Goal: Information Seeking & Learning: Learn about a topic

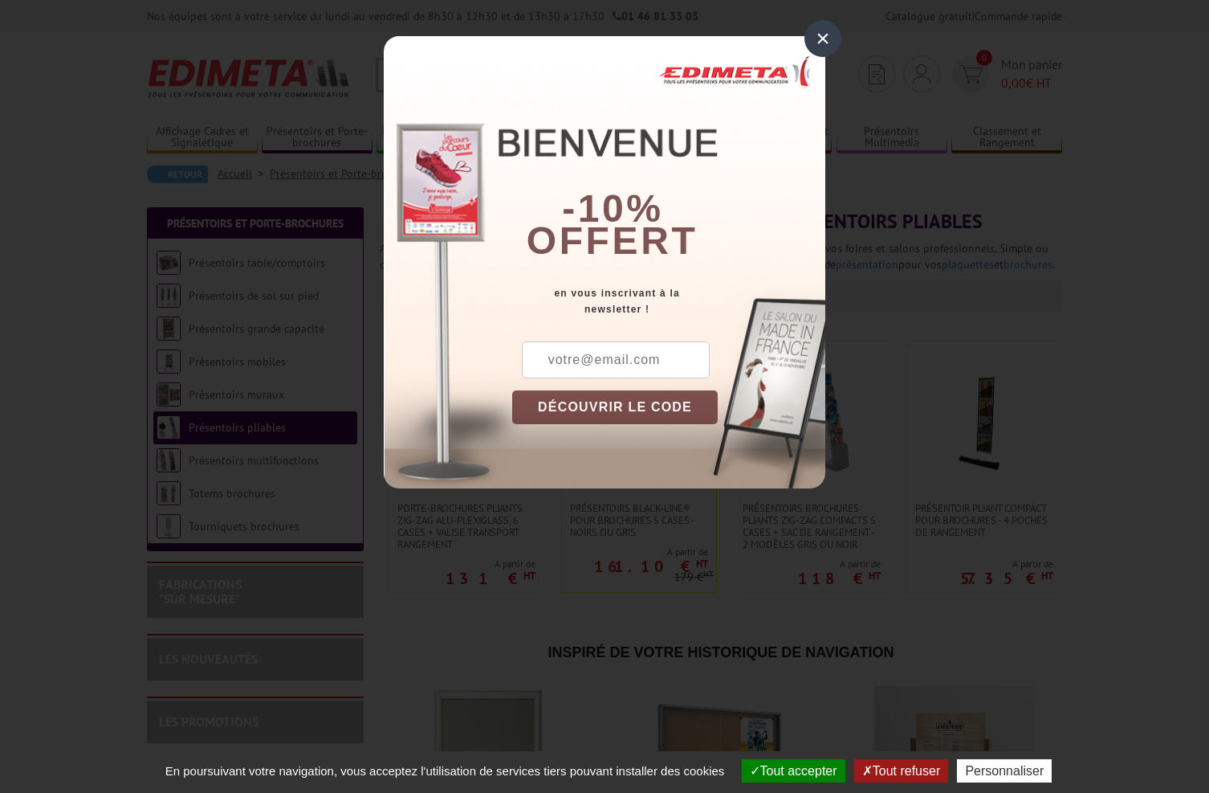
click at [817, 39] on div "×" at bounding box center [823, 38] width 37 height 37
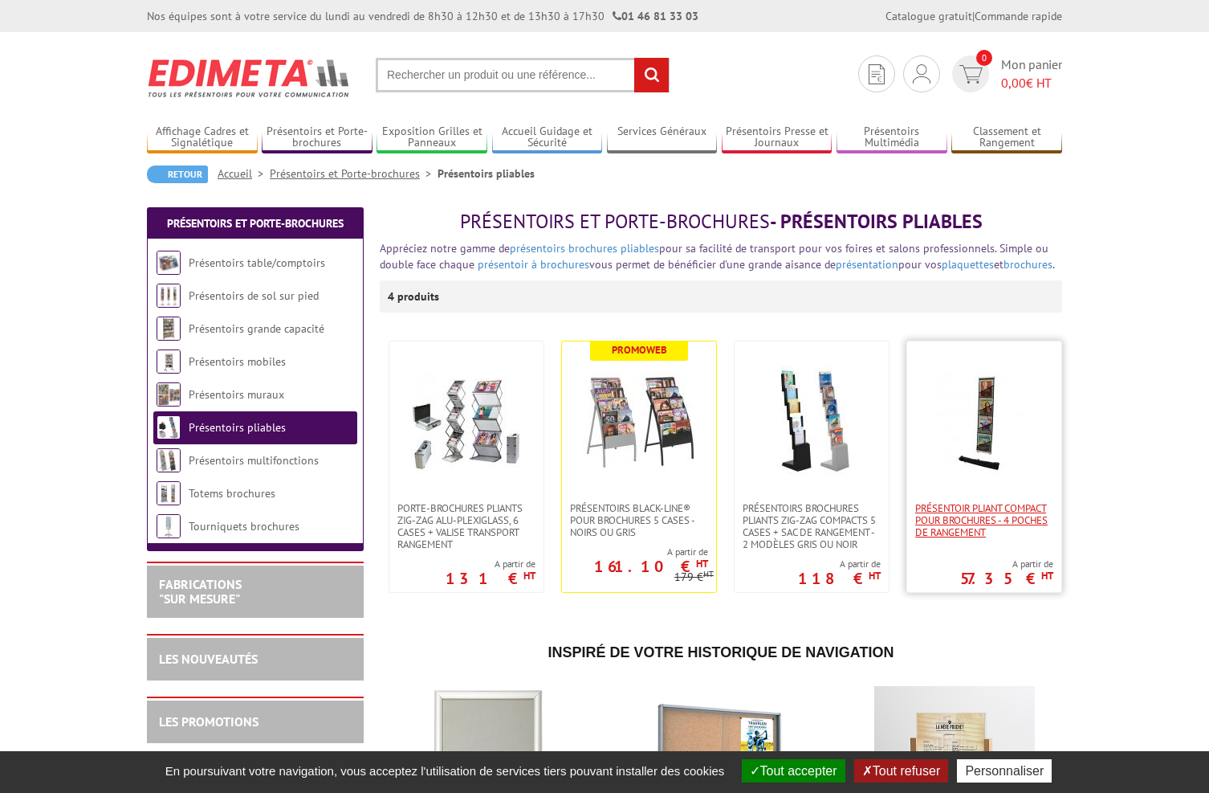
click at [968, 523] on span "Présentoir pliant compact pour brochures - 4 poches de rangement" at bounding box center [984, 520] width 138 height 36
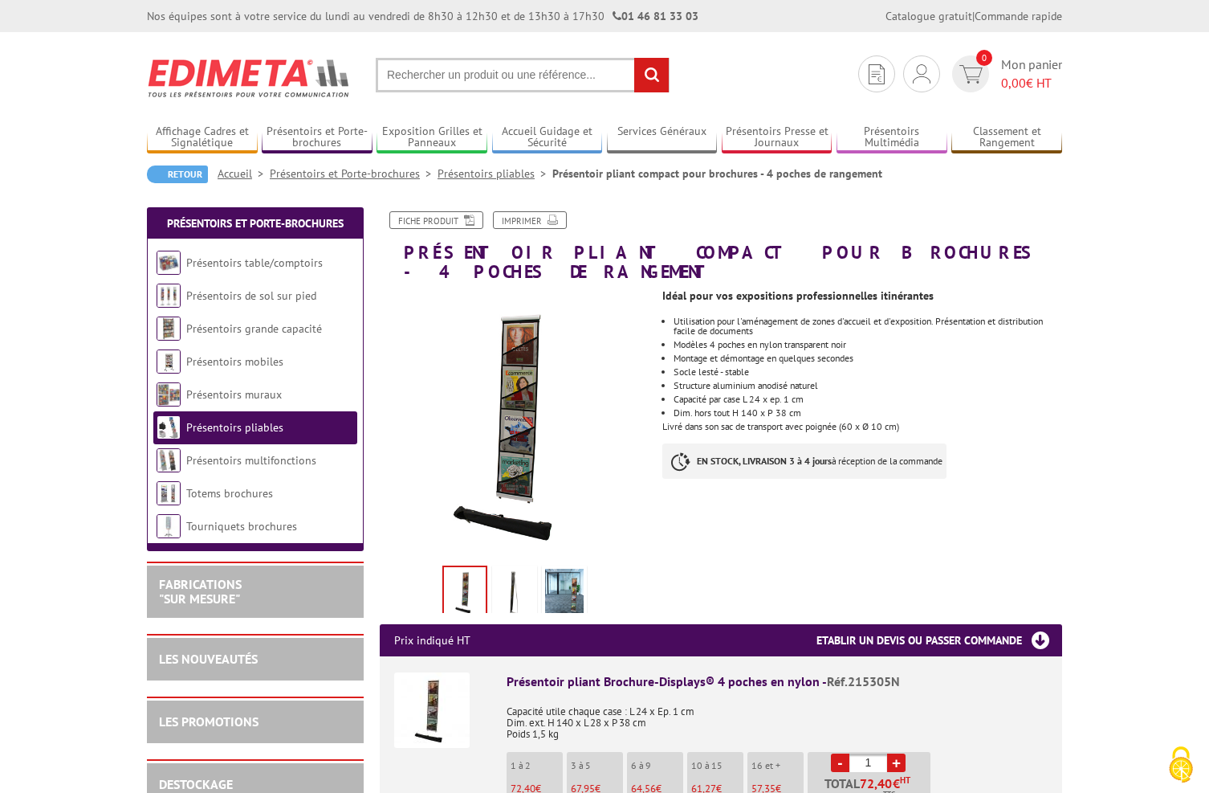
click at [512, 579] on img at bounding box center [514, 594] width 39 height 50
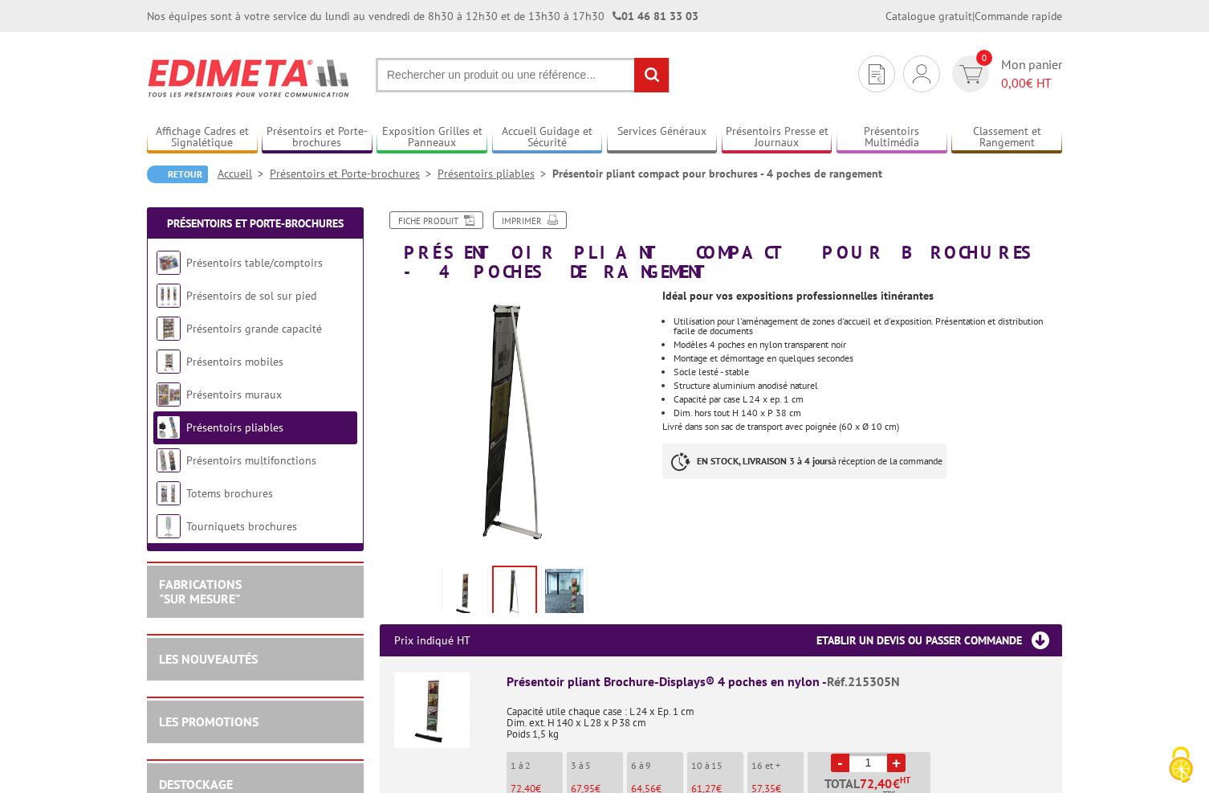
click at [568, 579] on img at bounding box center [564, 594] width 39 height 50
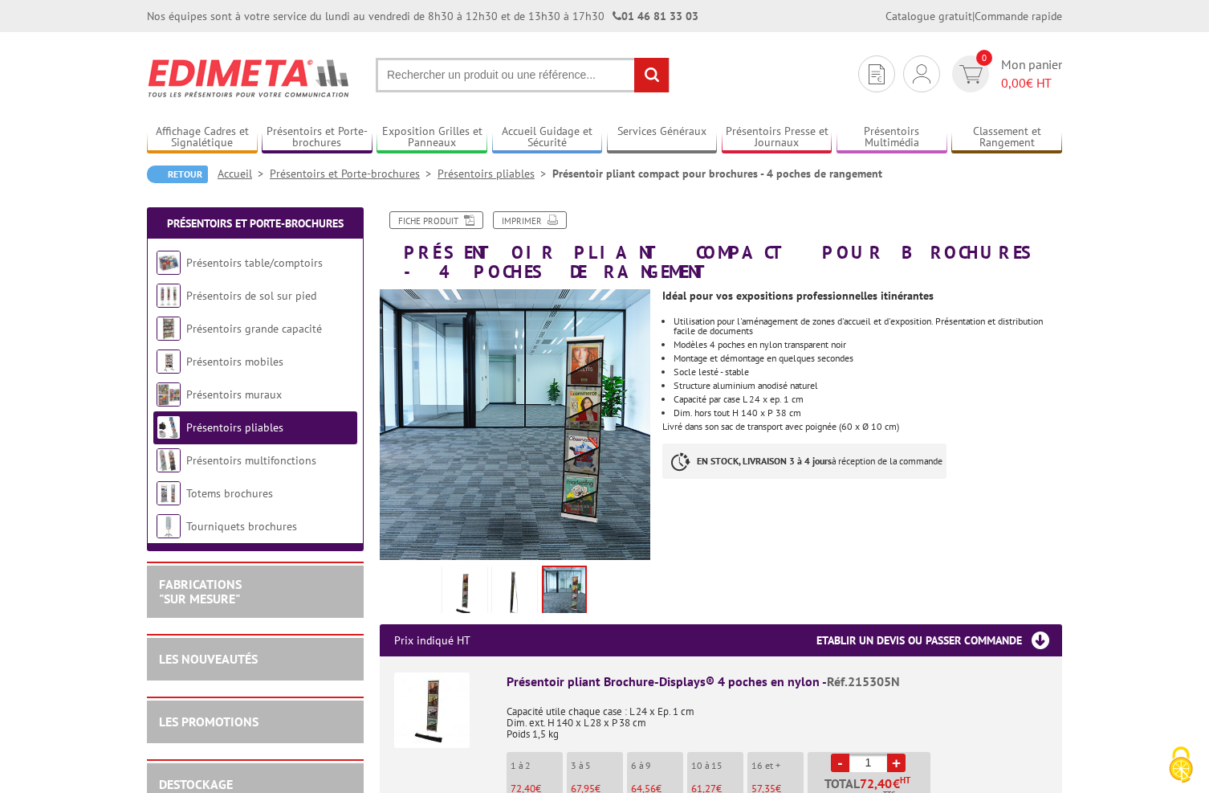
click at [510, 574] on img at bounding box center [514, 594] width 39 height 50
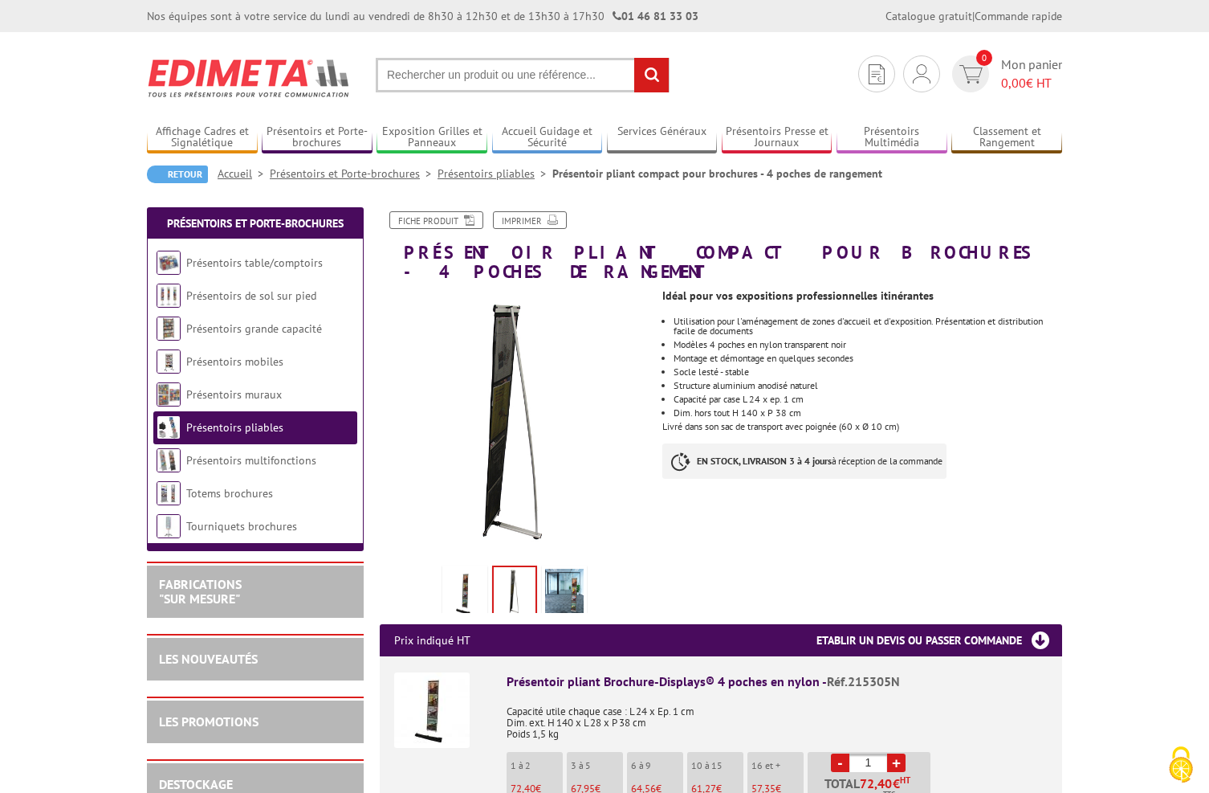
click at [475, 570] on img at bounding box center [465, 594] width 39 height 50
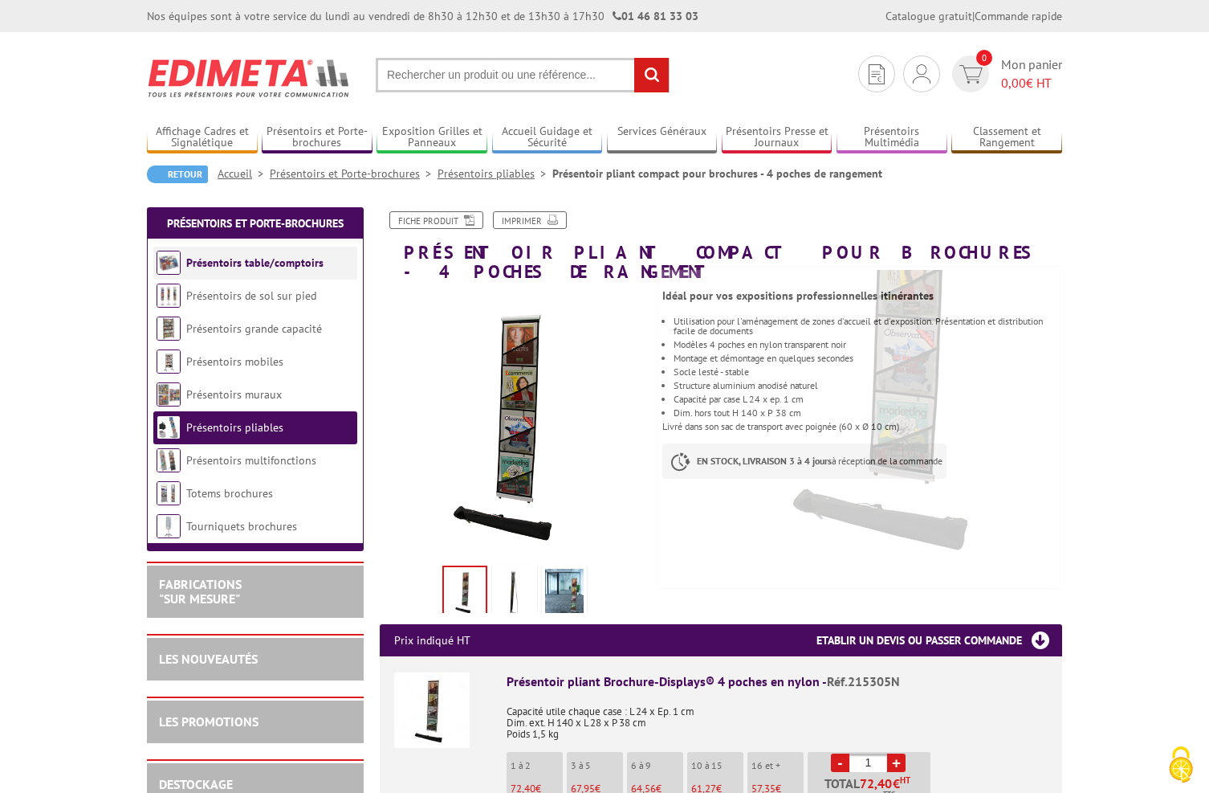
click at [243, 266] on link "Présentoirs table/comptoirs" at bounding box center [254, 262] width 137 height 14
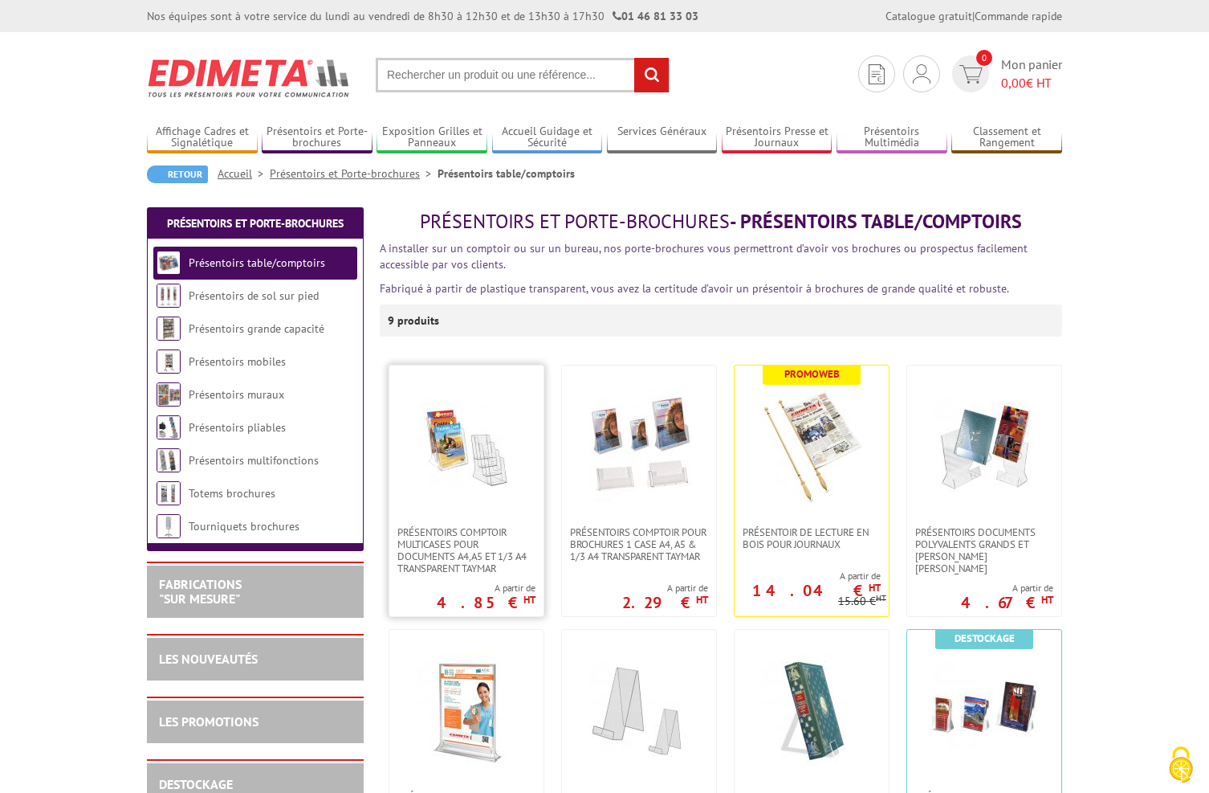
click at [461, 469] on img at bounding box center [466, 445] width 112 height 112
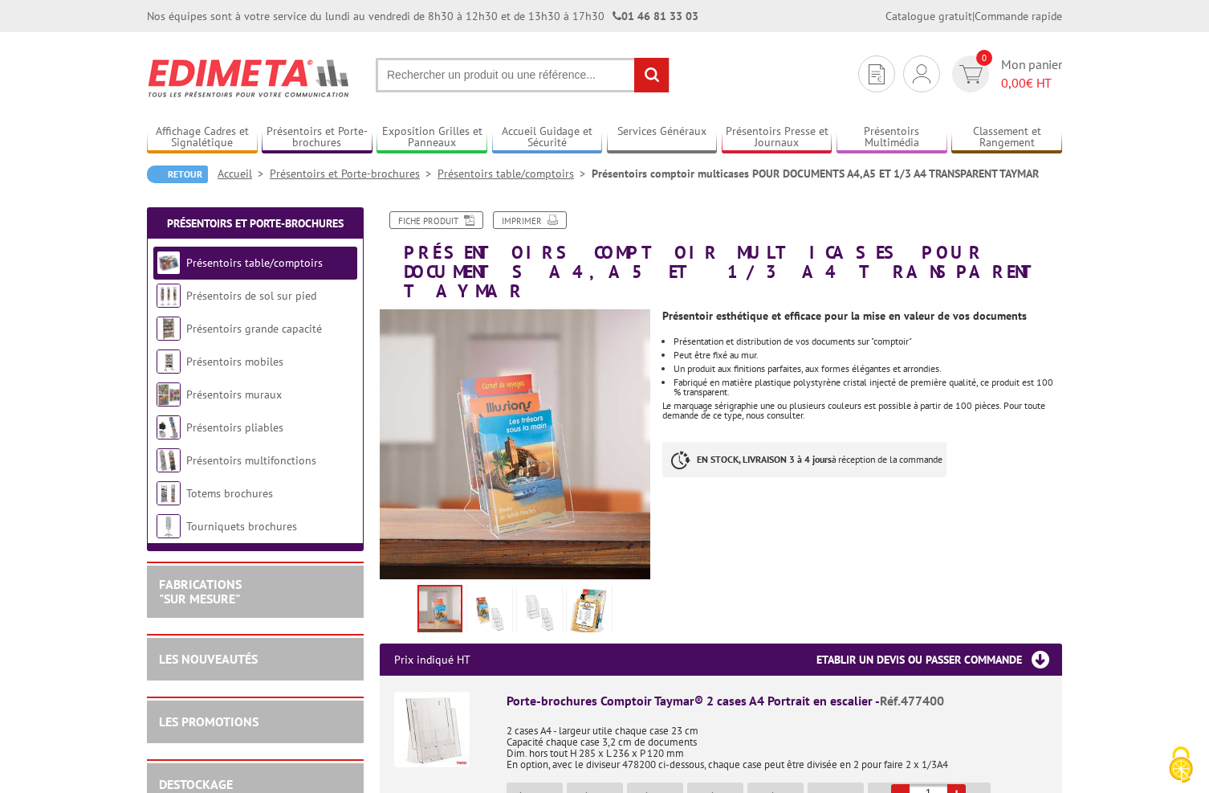
click at [505, 598] on img at bounding box center [490, 613] width 39 height 50
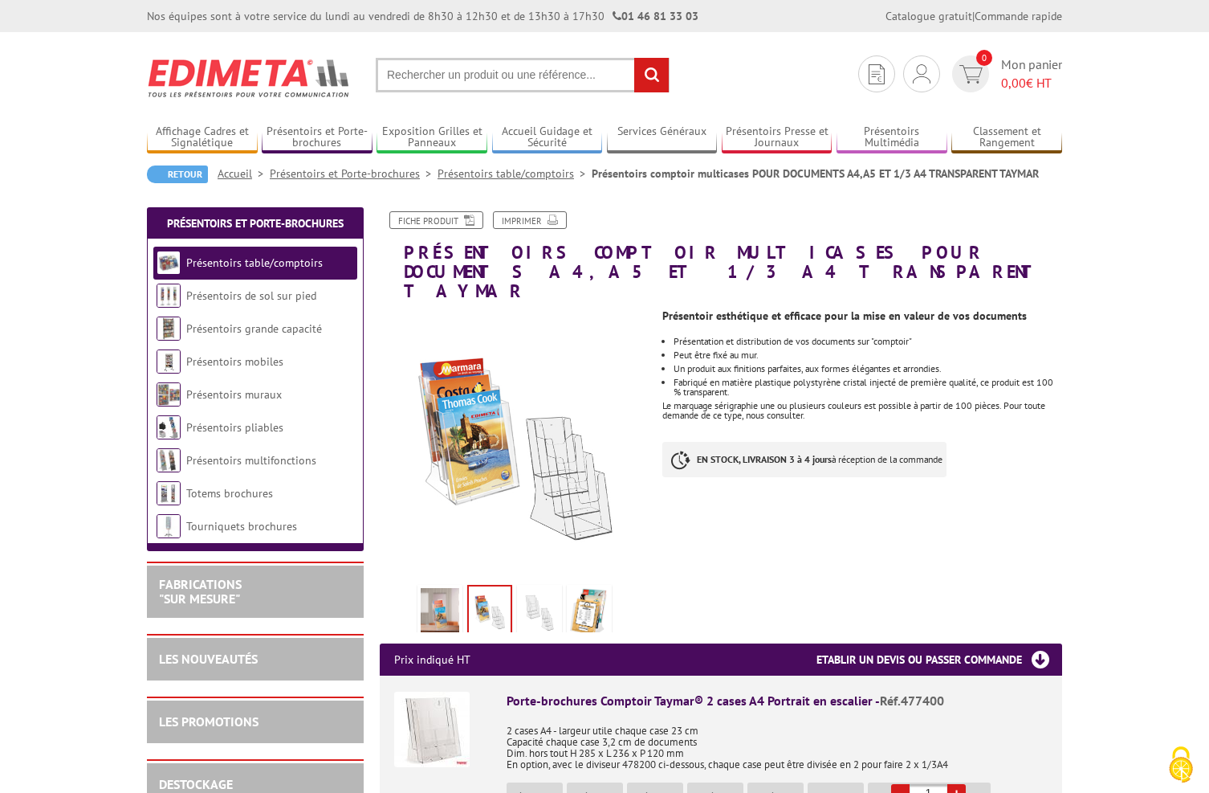
click at [532, 601] on img at bounding box center [539, 613] width 39 height 50
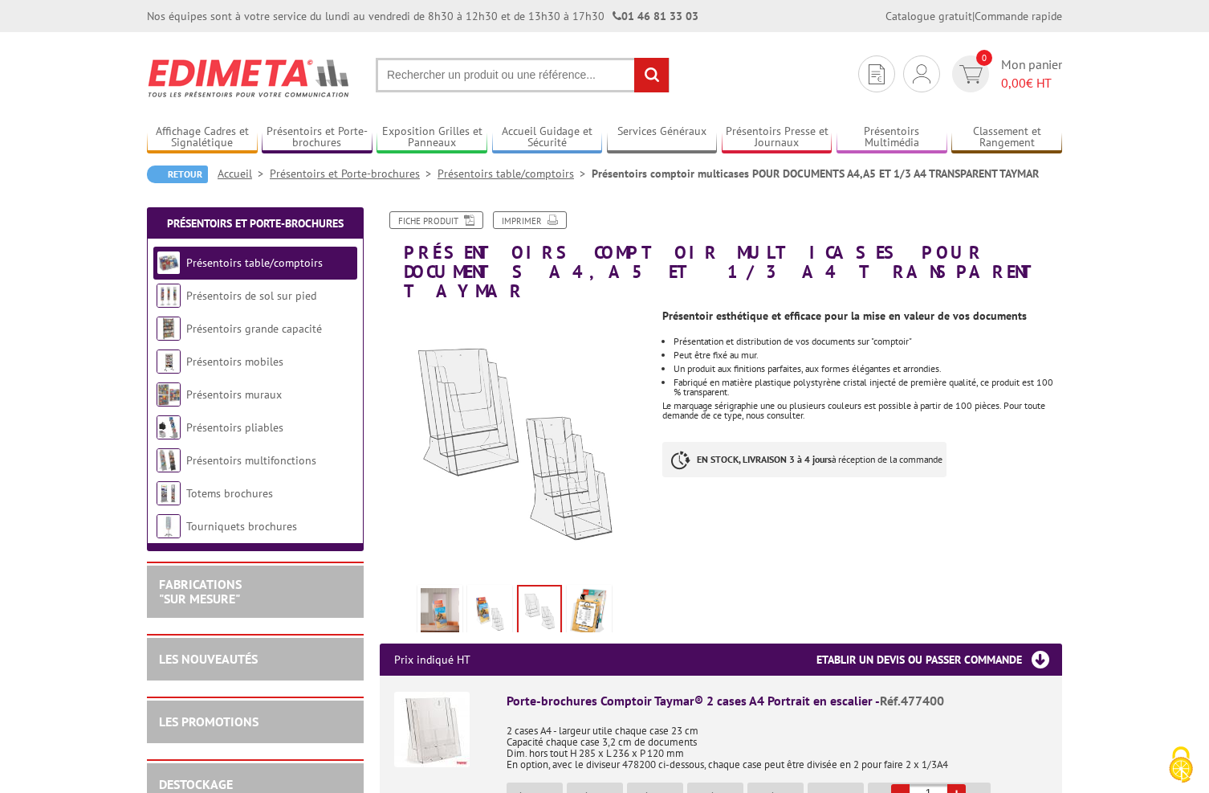
click at [586, 598] on img at bounding box center [589, 613] width 39 height 50
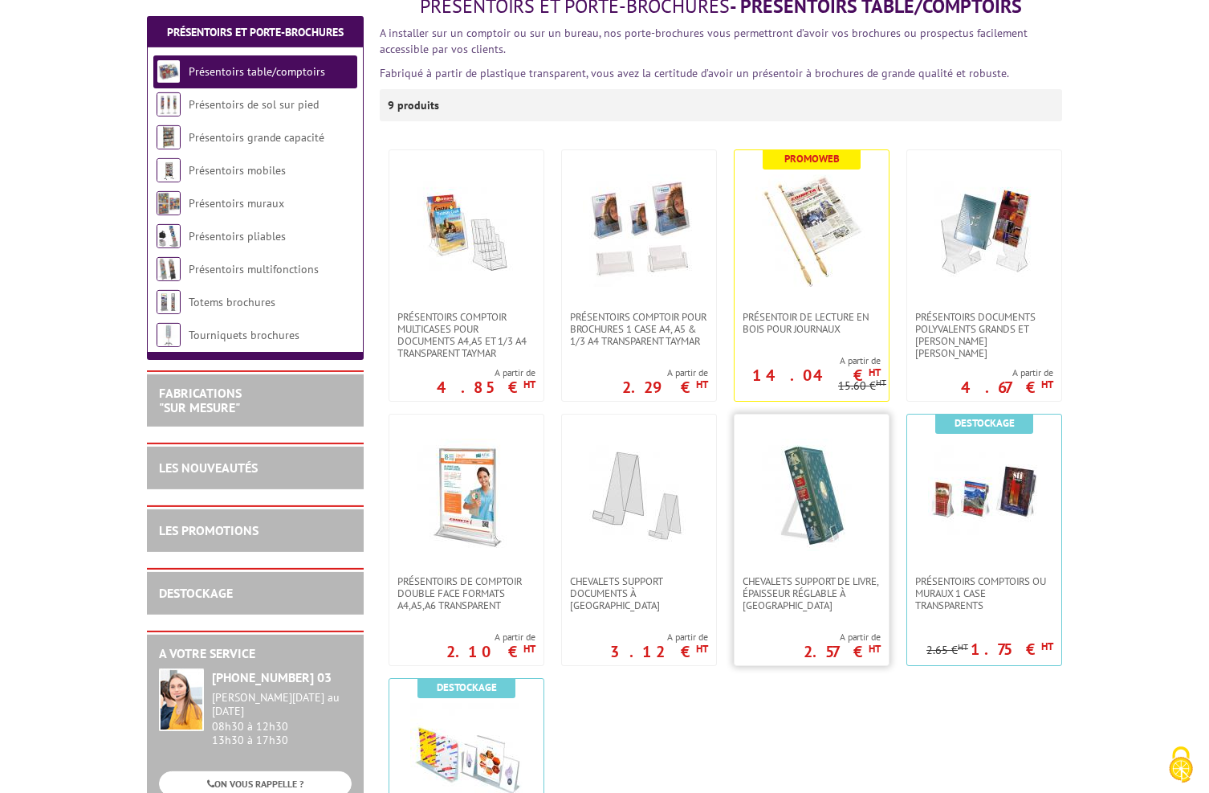
scroll to position [128, 0]
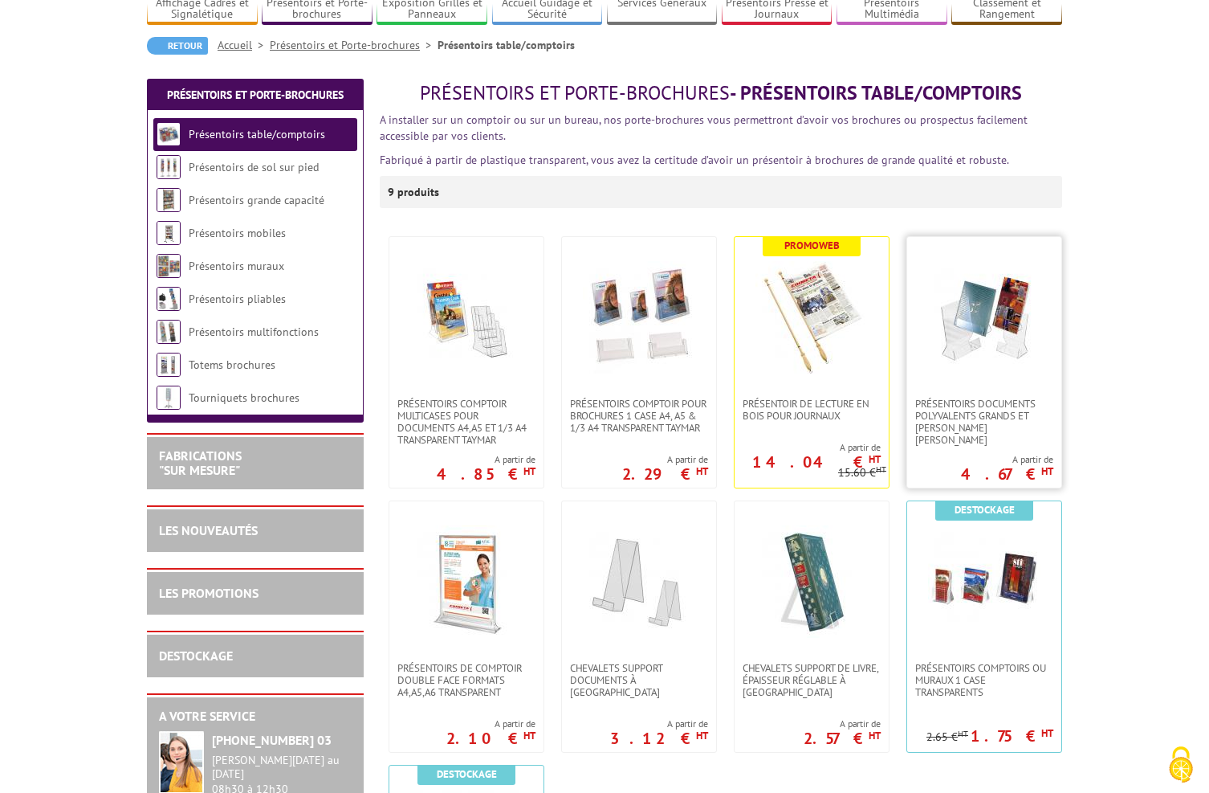
click at [1001, 365] on img at bounding box center [984, 317] width 112 height 112
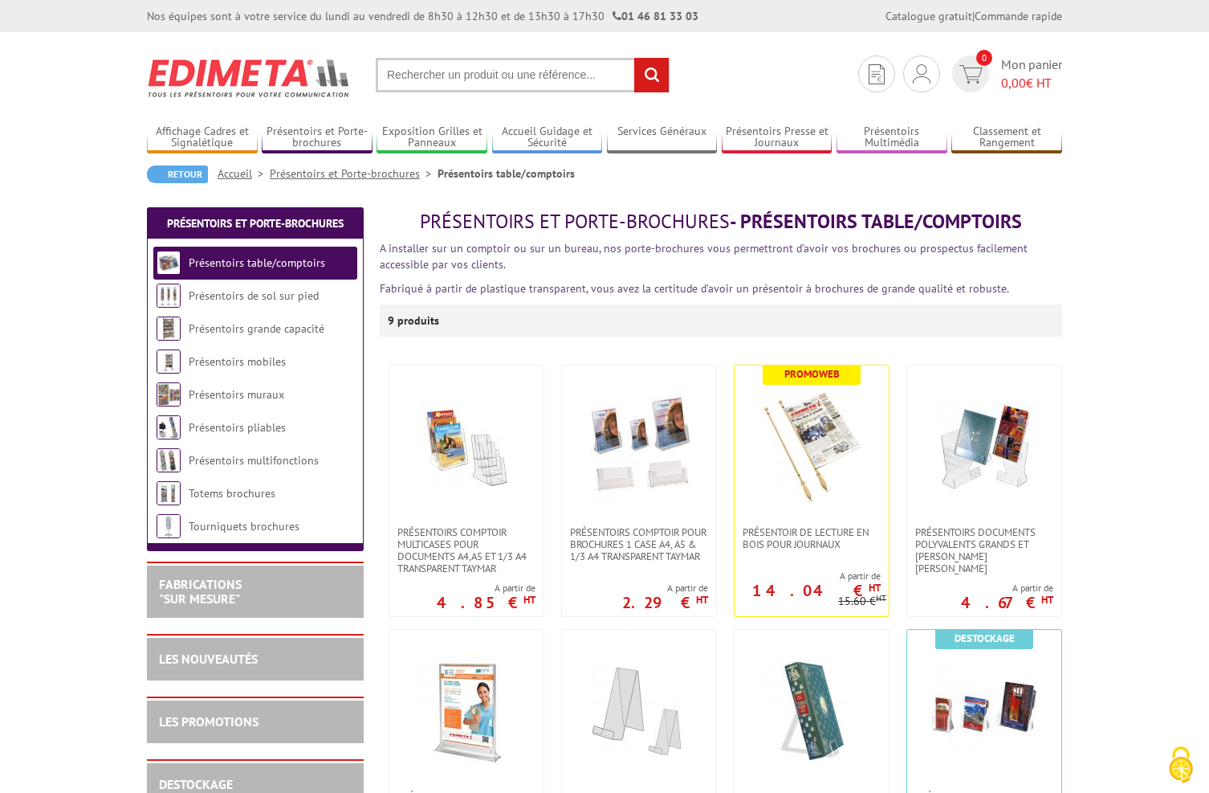
scroll to position [128, 0]
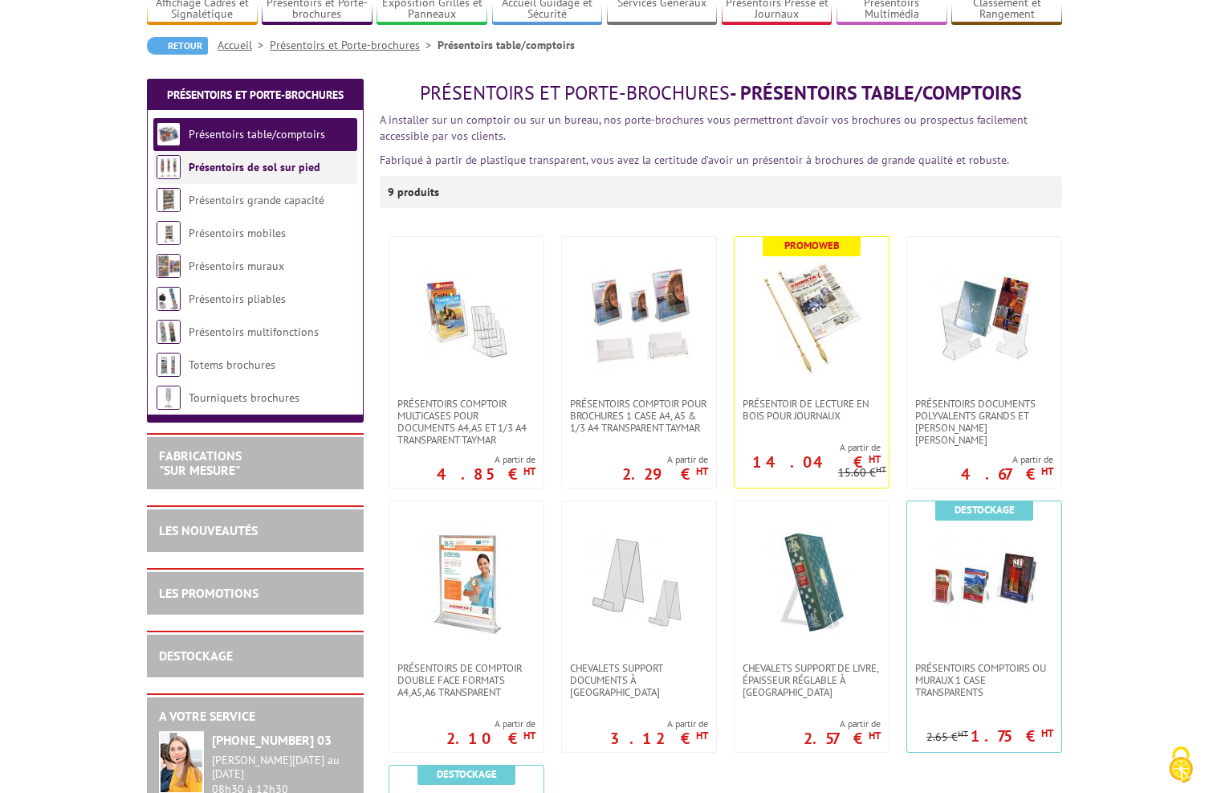
click at [254, 170] on link "Présentoirs de sol sur pied" at bounding box center [255, 167] width 132 height 14
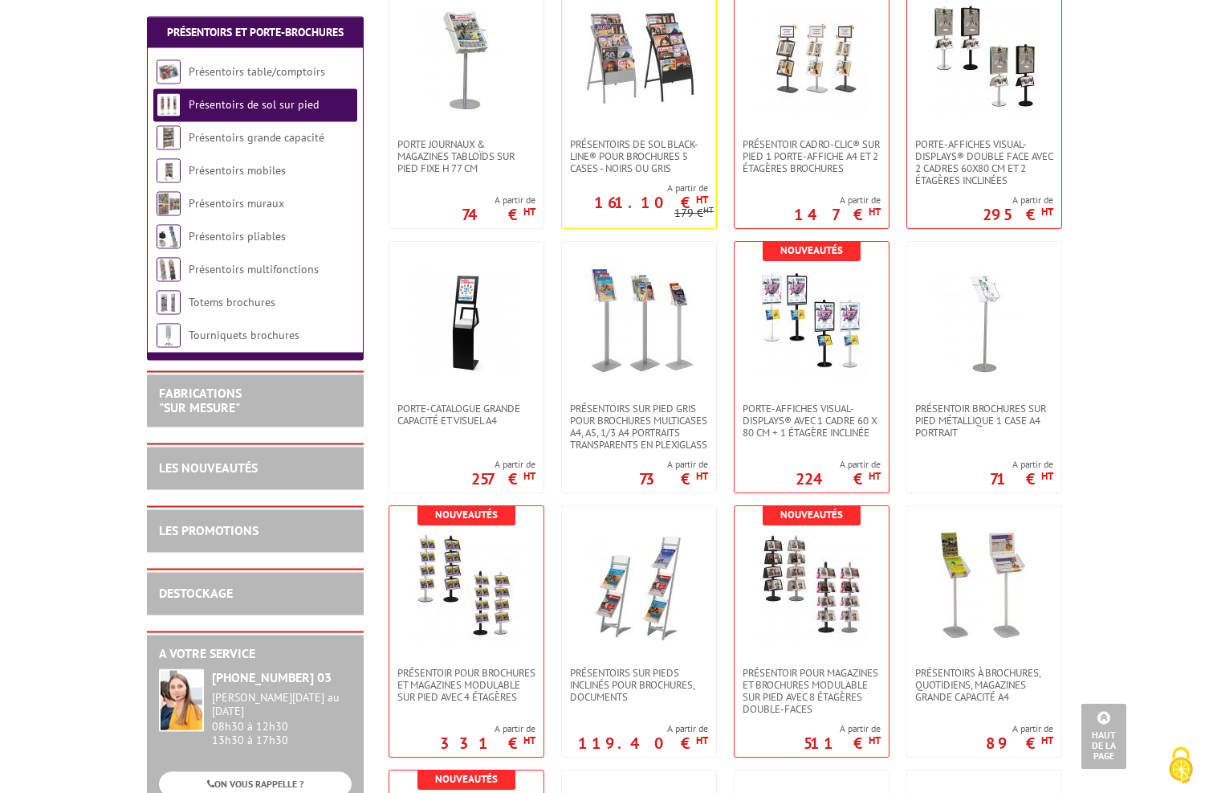
scroll to position [475, 0]
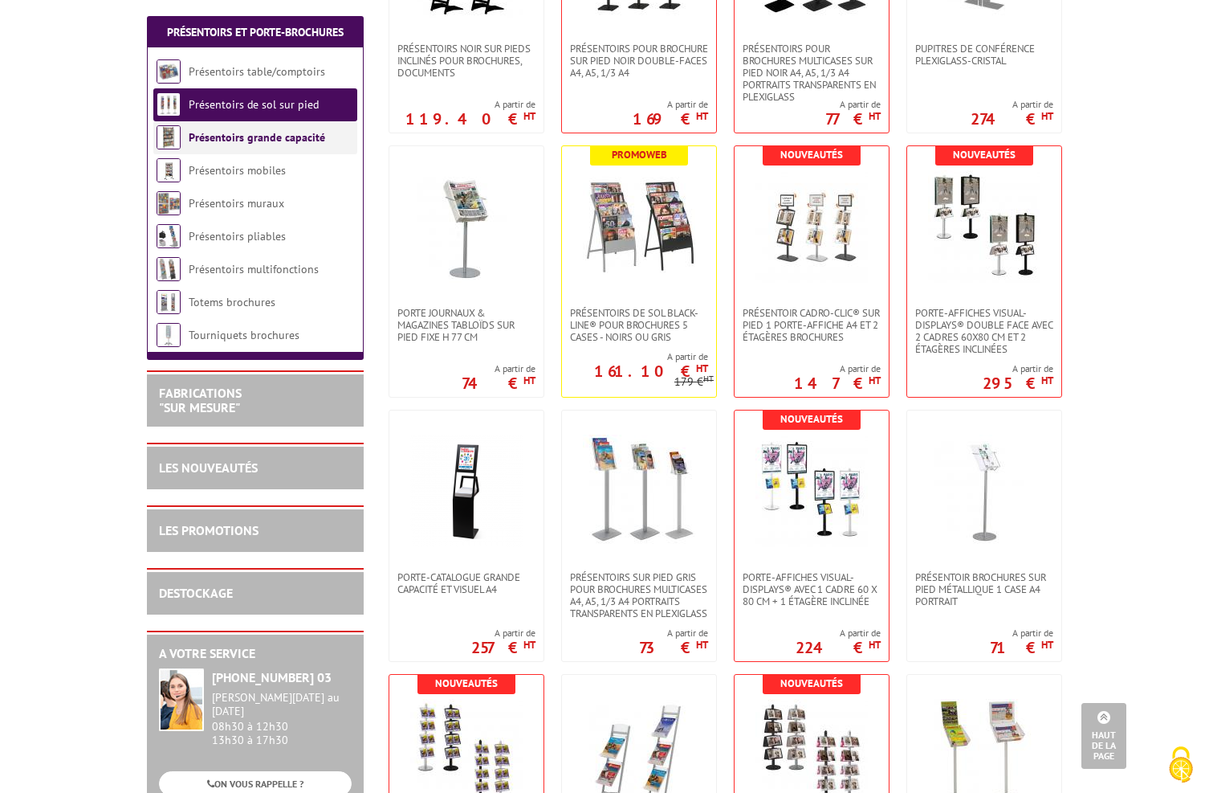
click at [251, 128] on li "Présentoirs grande capacité" at bounding box center [255, 137] width 204 height 33
click at [250, 137] on link "Présentoirs grande capacité" at bounding box center [257, 137] width 137 height 14
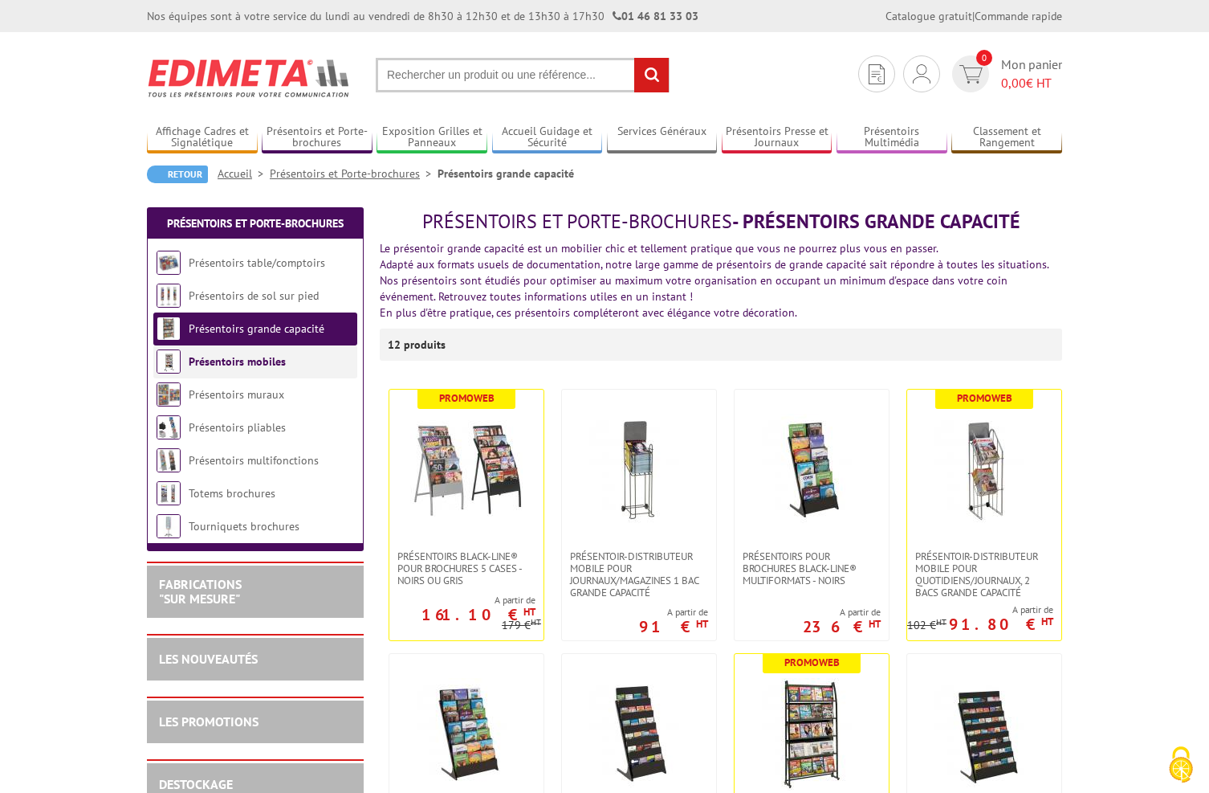
click at [249, 367] on link "Présentoirs mobiles" at bounding box center [237, 361] width 97 height 14
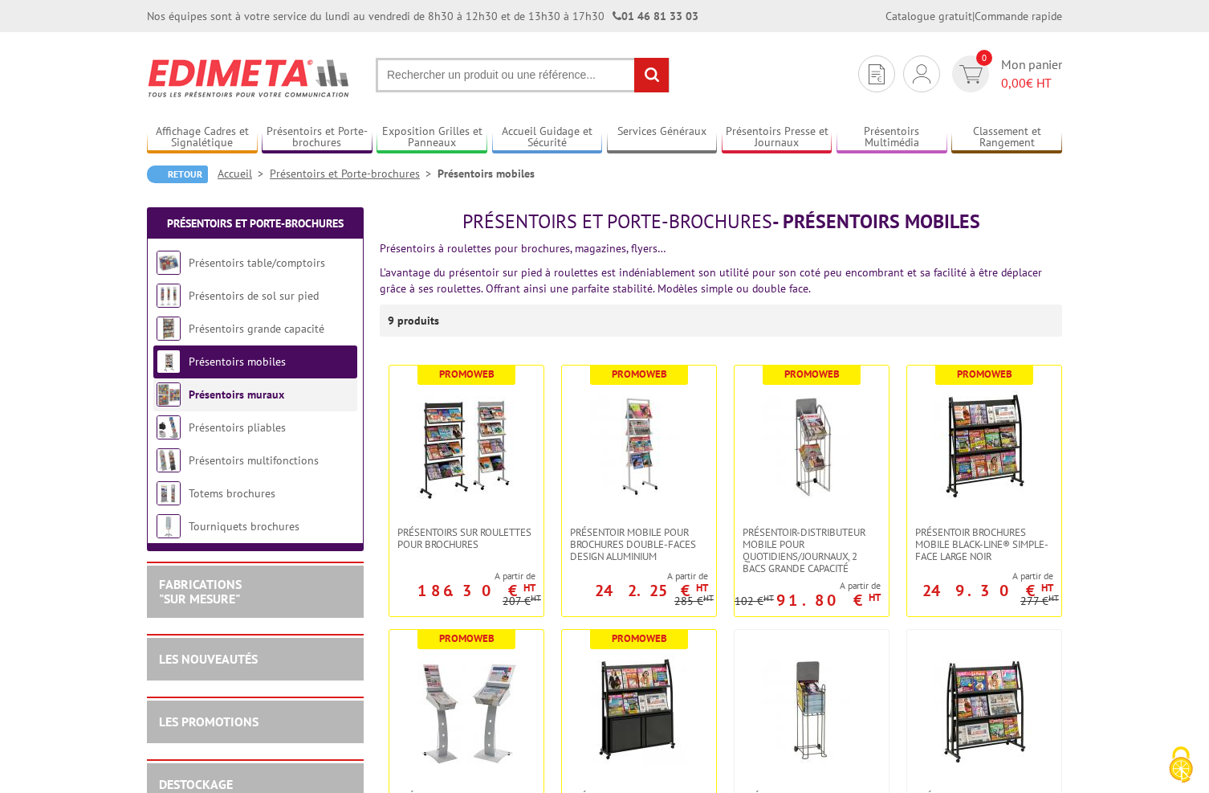
click at [248, 396] on link "Présentoirs muraux" at bounding box center [237, 394] width 96 height 14
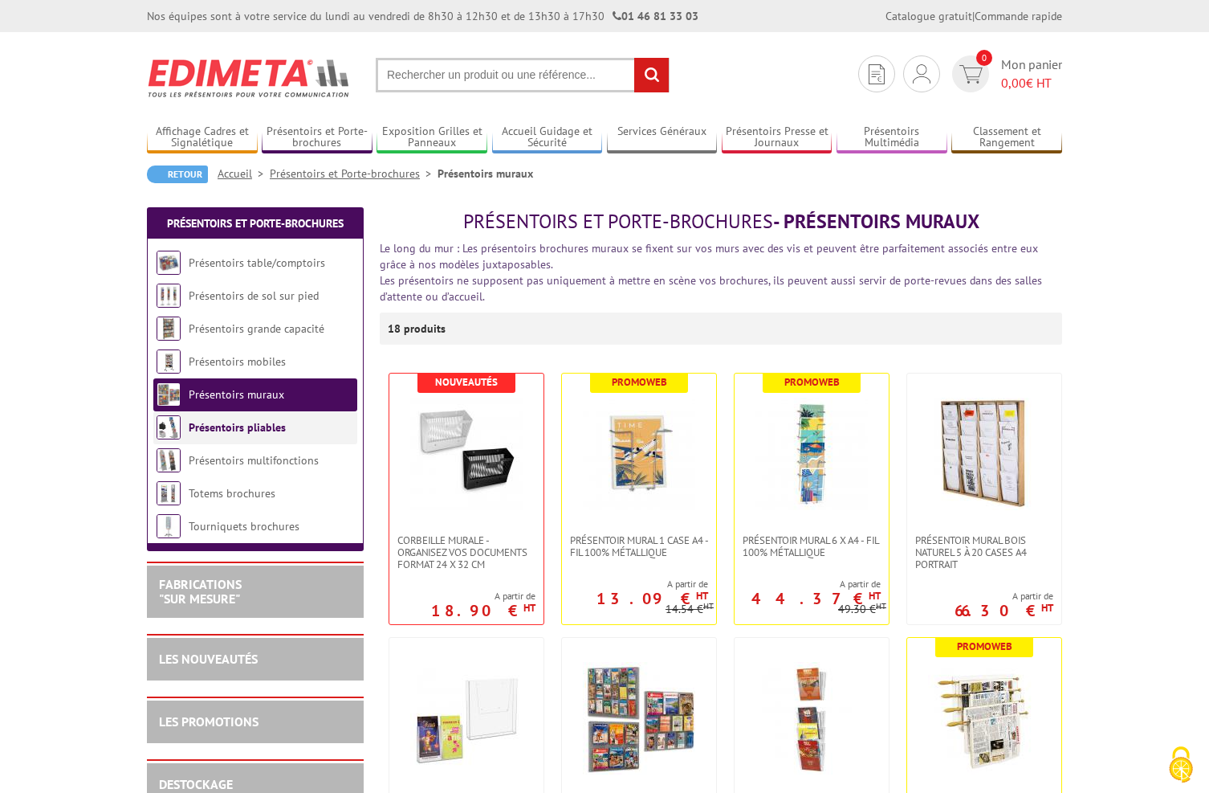
click at [246, 420] on link "Présentoirs pliables" at bounding box center [237, 427] width 97 height 14
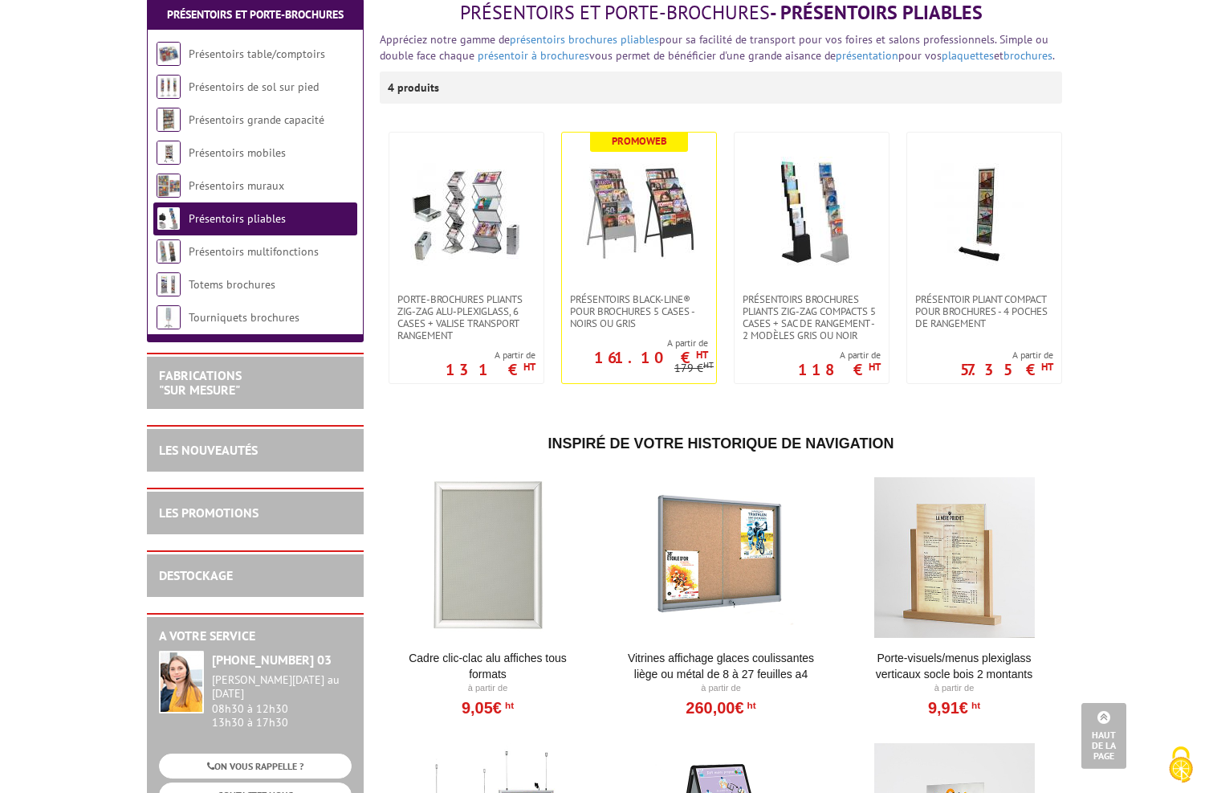
scroll to position [193, 0]
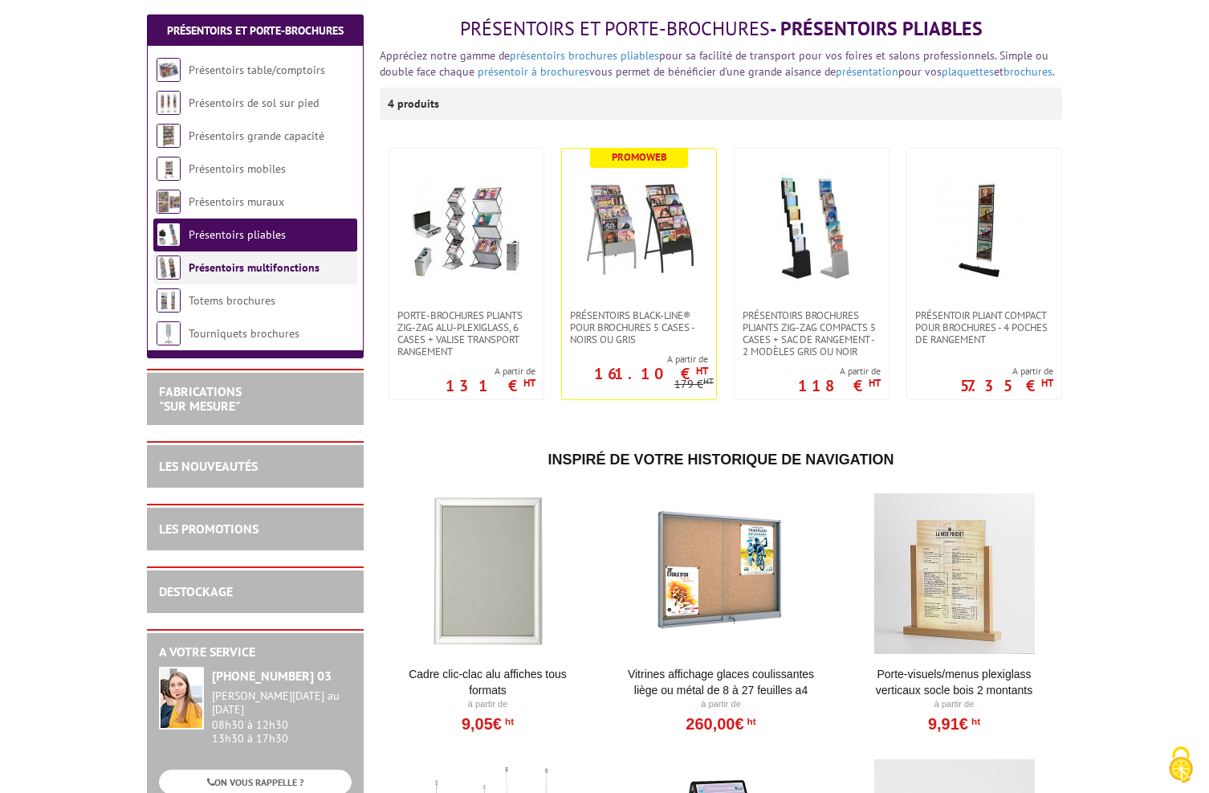
click at [256, 270] on link "Présentoirs multifonctions" at bounding box center [254, 267] width 131 height 14
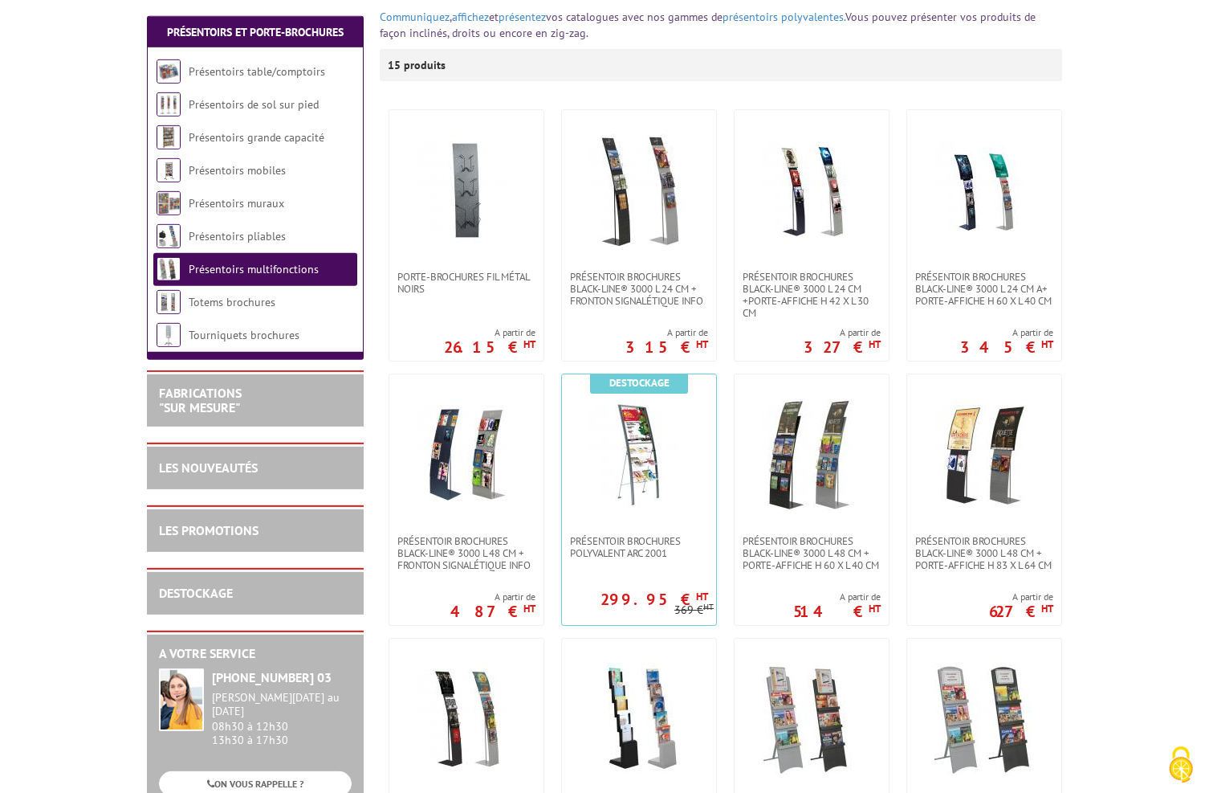
scroll to position [257, 0]
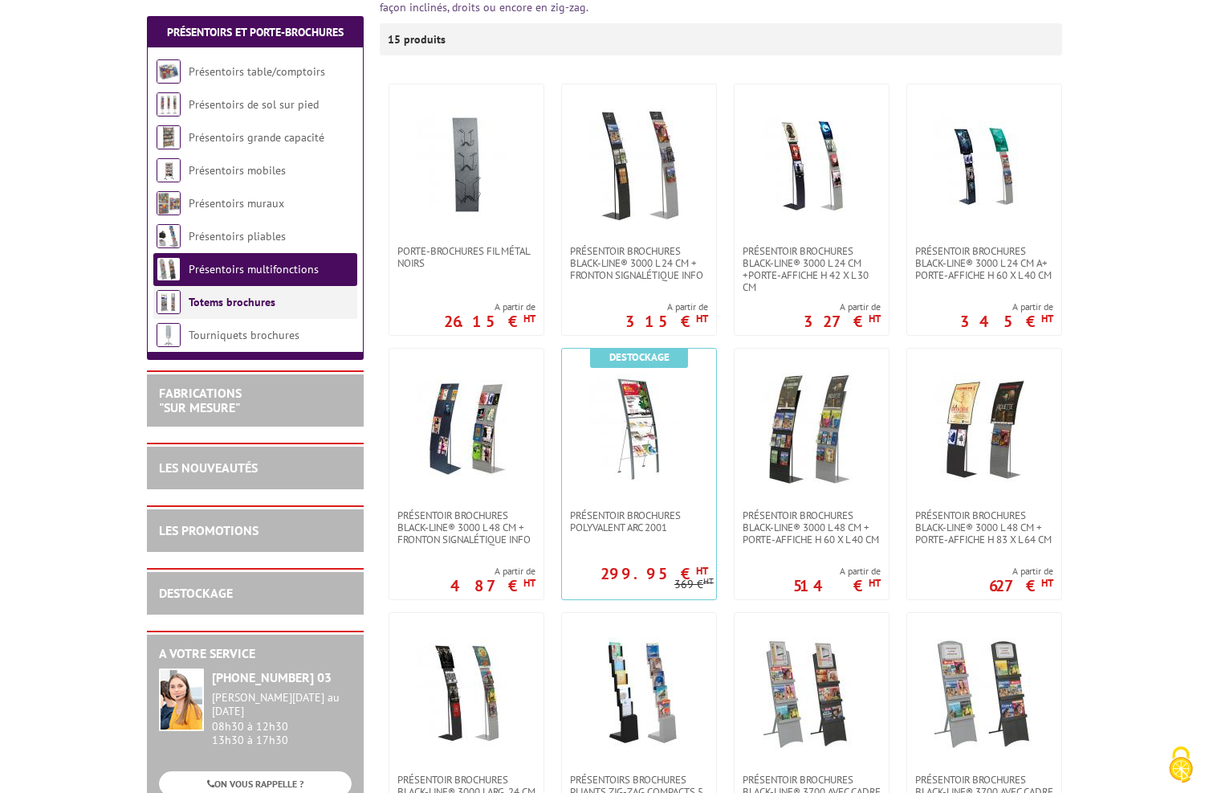
click at [231, 303] on link "Totems brochures" at bounding box center [232, 302] width 87 height 14
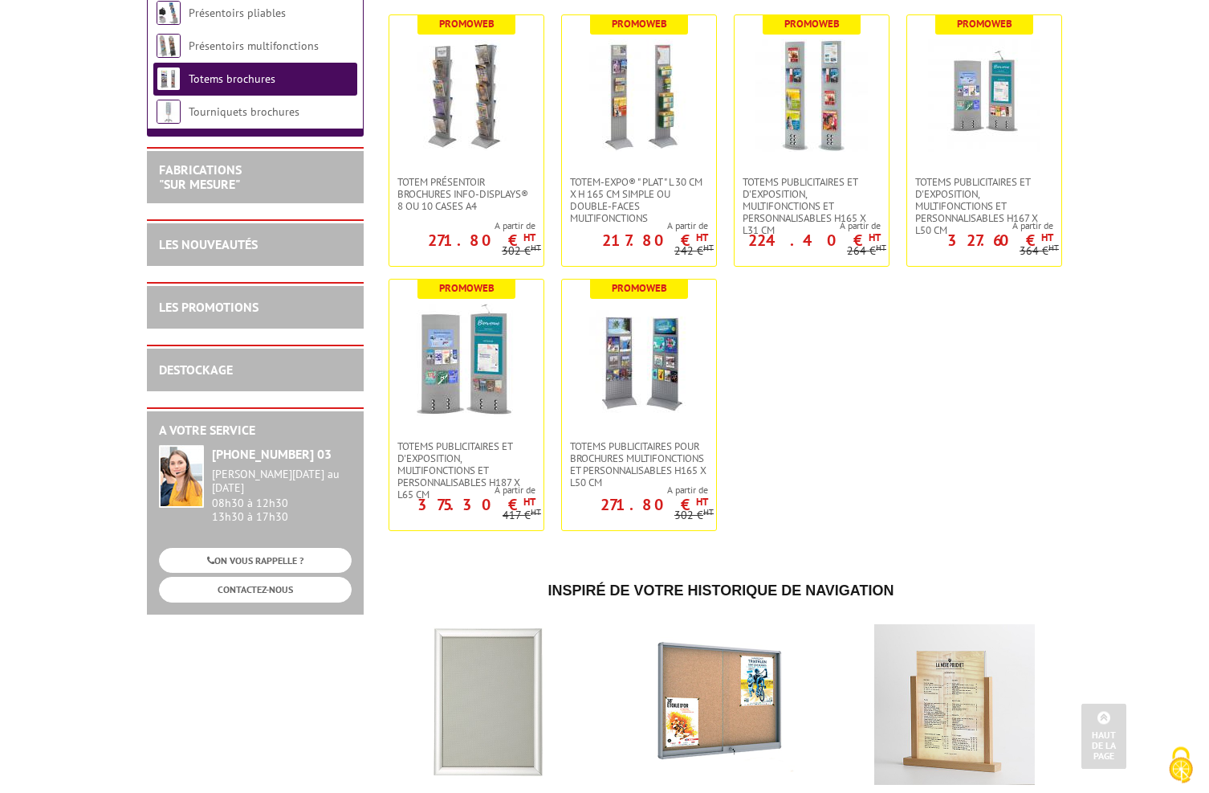
scroll to position [424, 0]
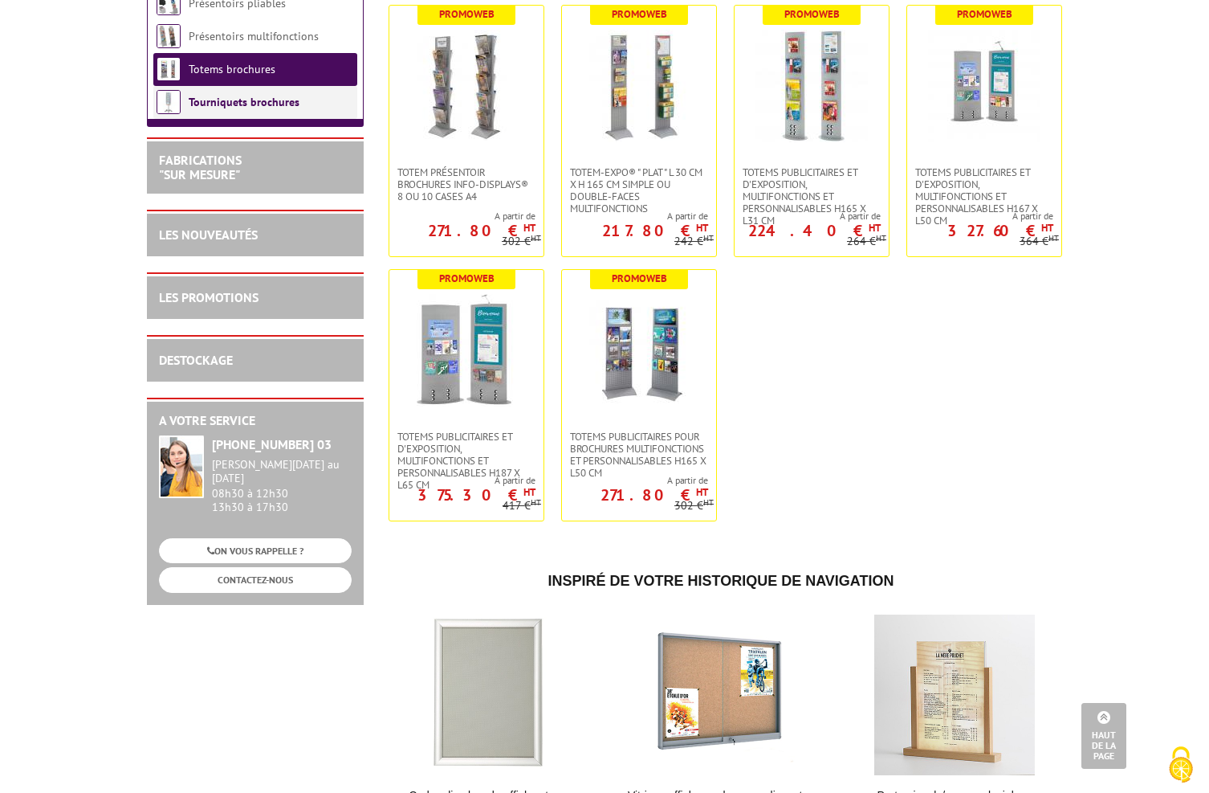
click at [214, 112] on li "Tourniquets brochures" at bounding box center [255, 102] width 204 height 33
click at [222, 106] on link "Tourniquets brochures" at bounding box center [244, 102] width 111 height 14
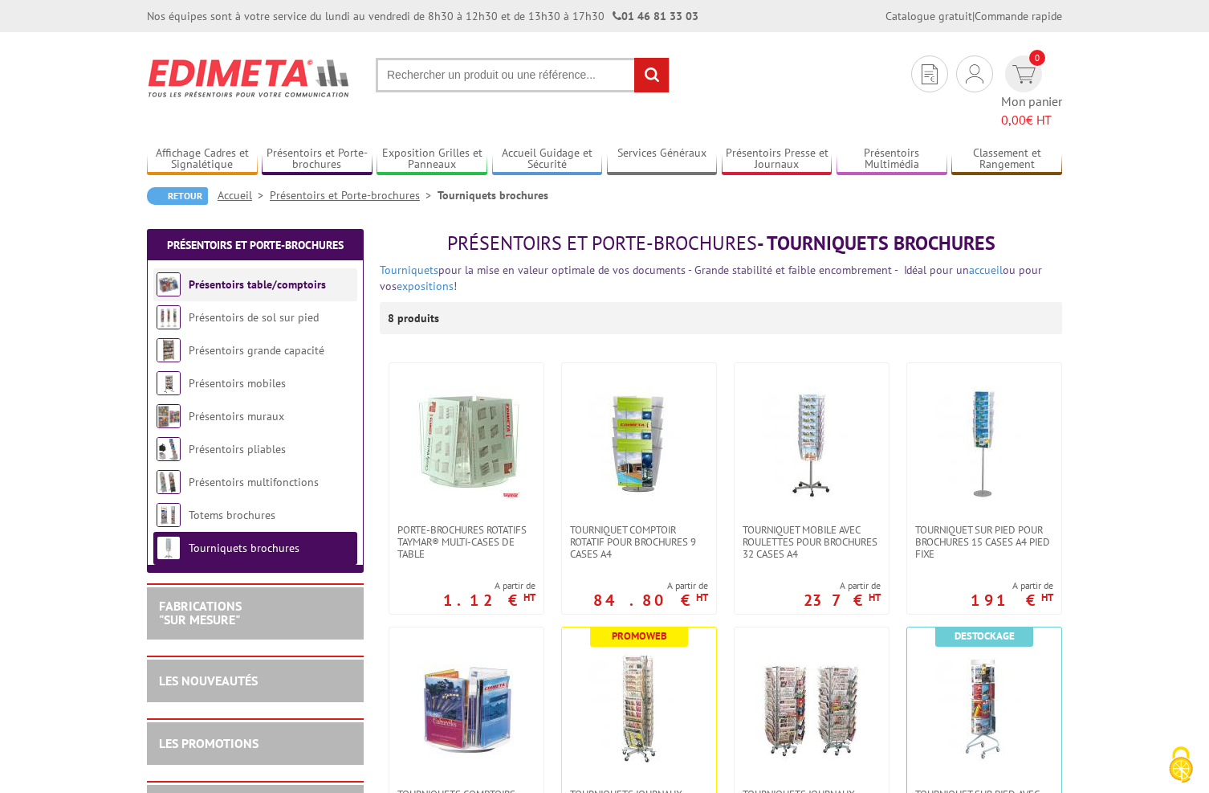
click at [264, 277] on link "Présentoirs table/comptoirs" at bounding box center [257, 284] width 137 height 14
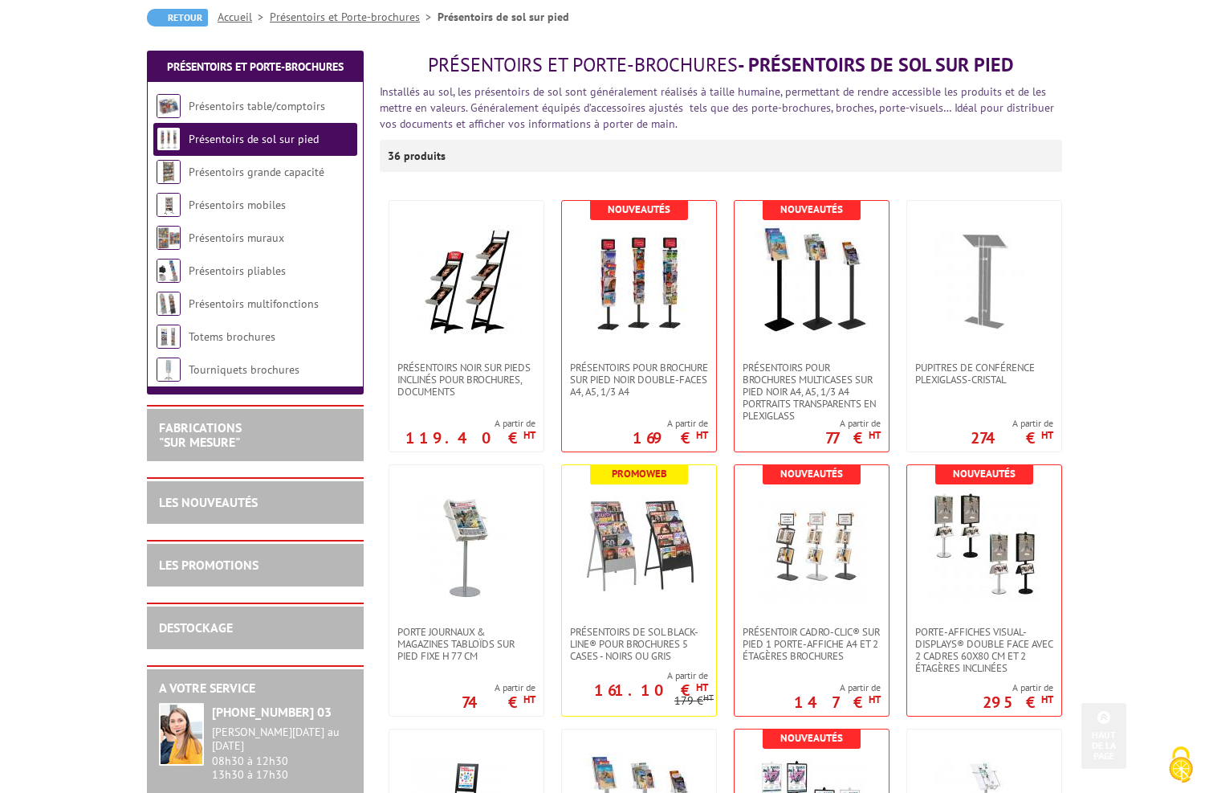
scroll to position [154, 0]
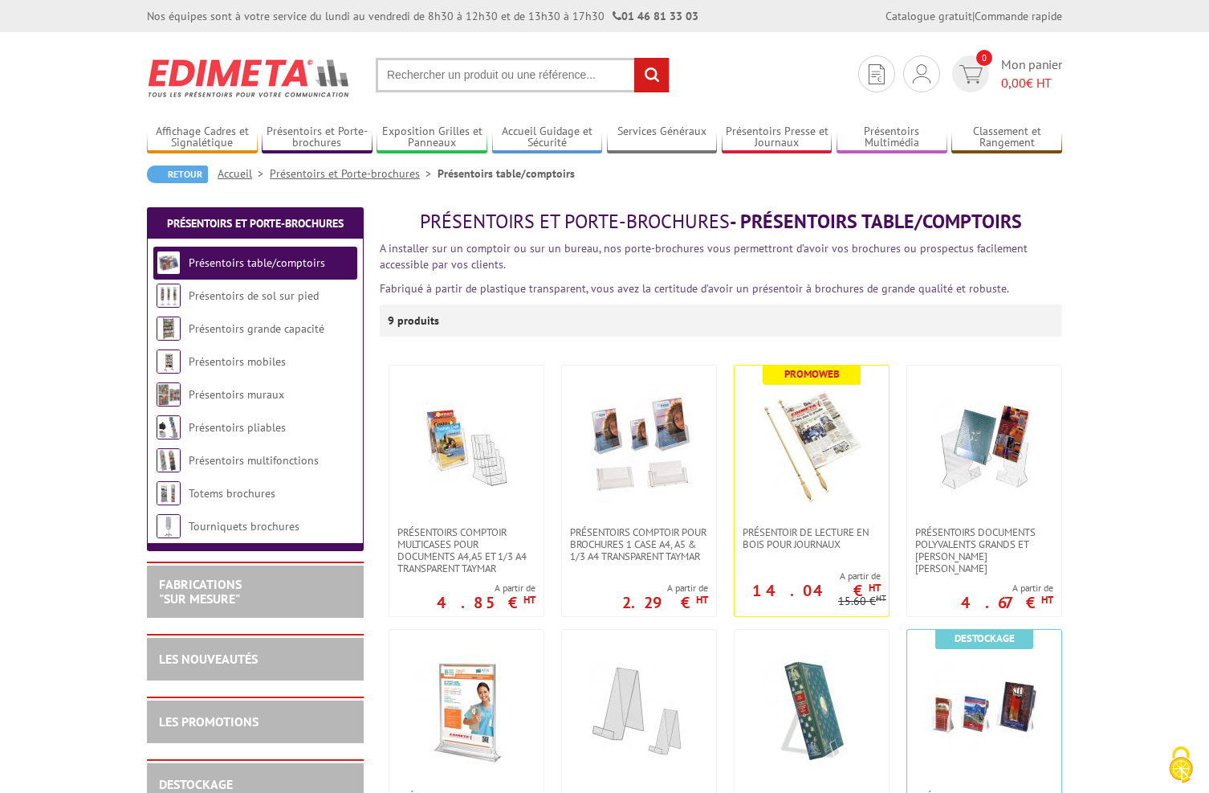
scroll to position [128, 0]
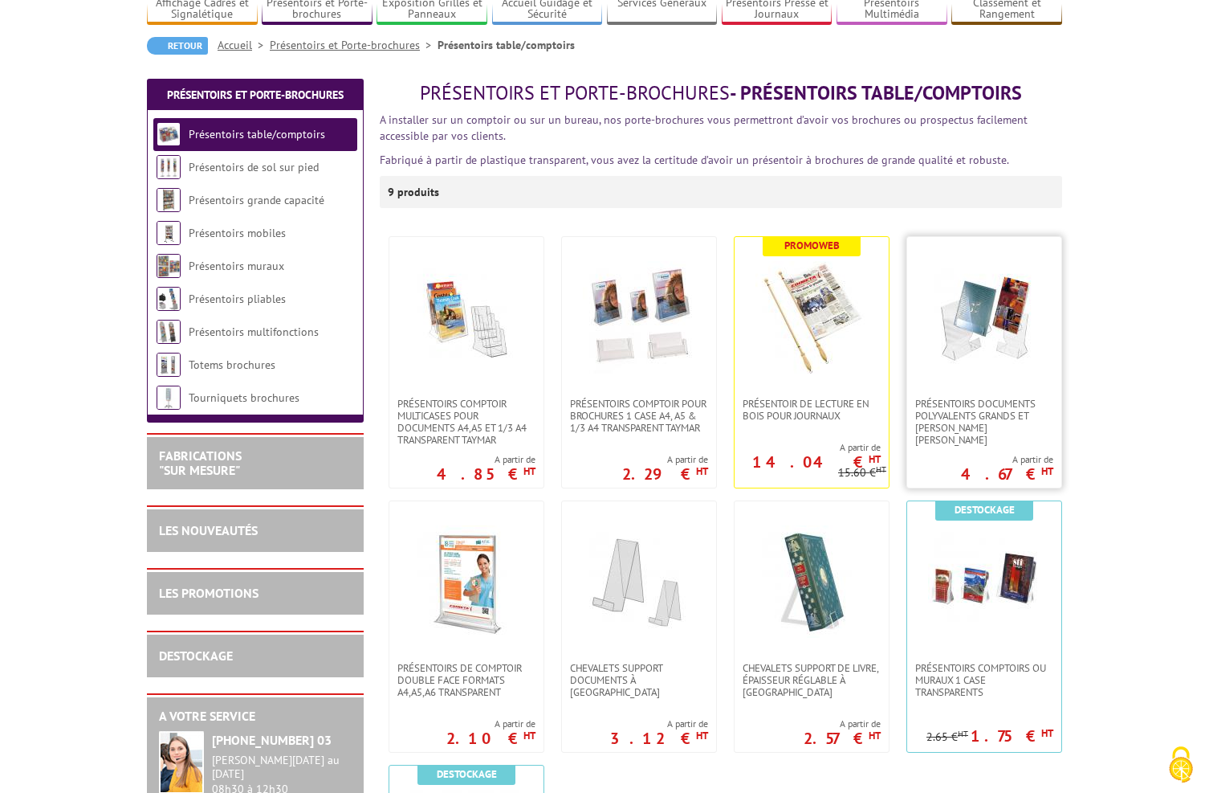
click at [1020, 379] on link at bounding box center [984, 317] width 154 height 161
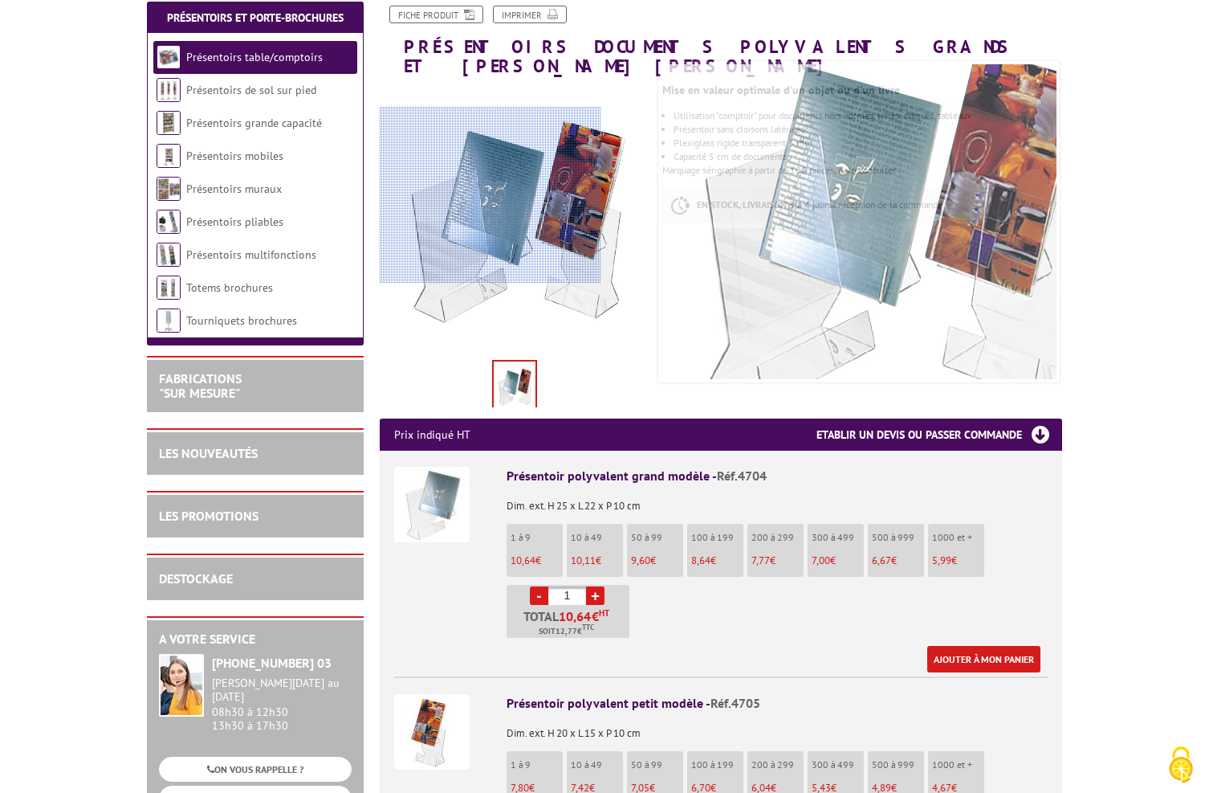
scroll to position [26, 0]
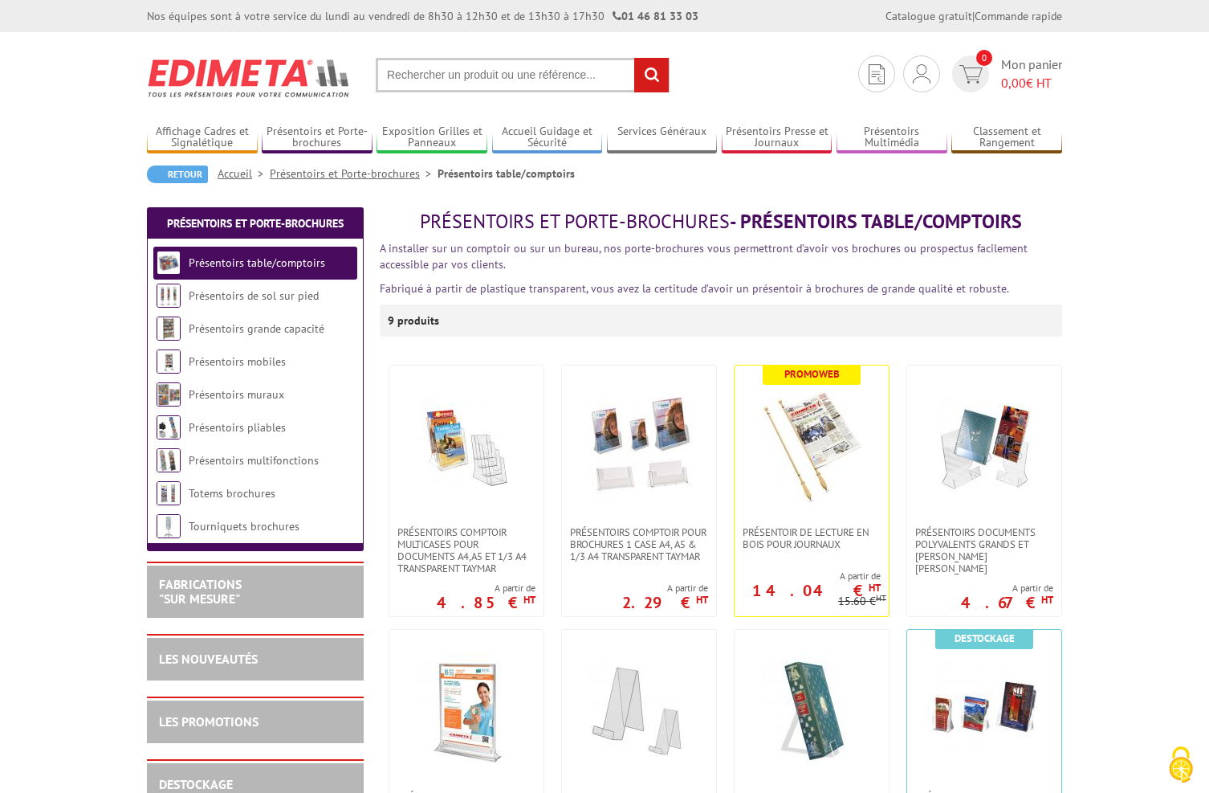
scroll to position [128, 0]
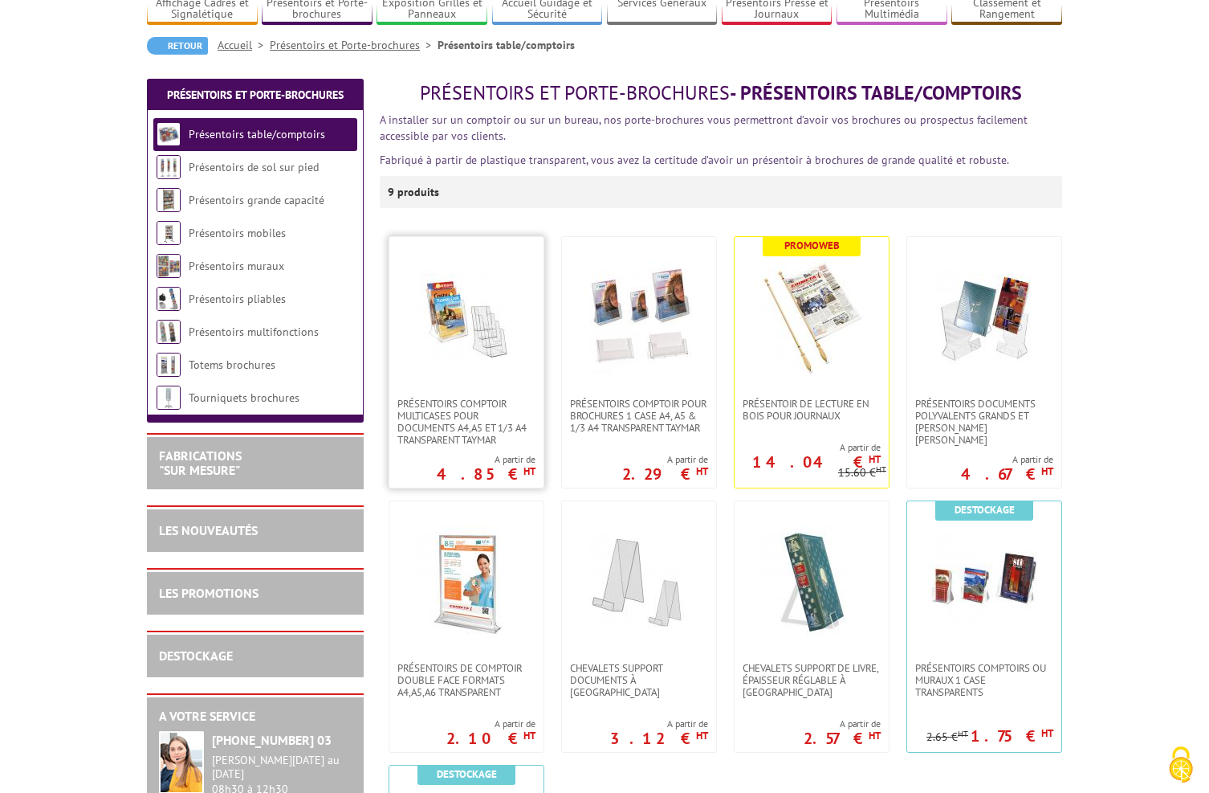
click at [474, 392] on link at bounding box center [466, 317] width 154 height 161
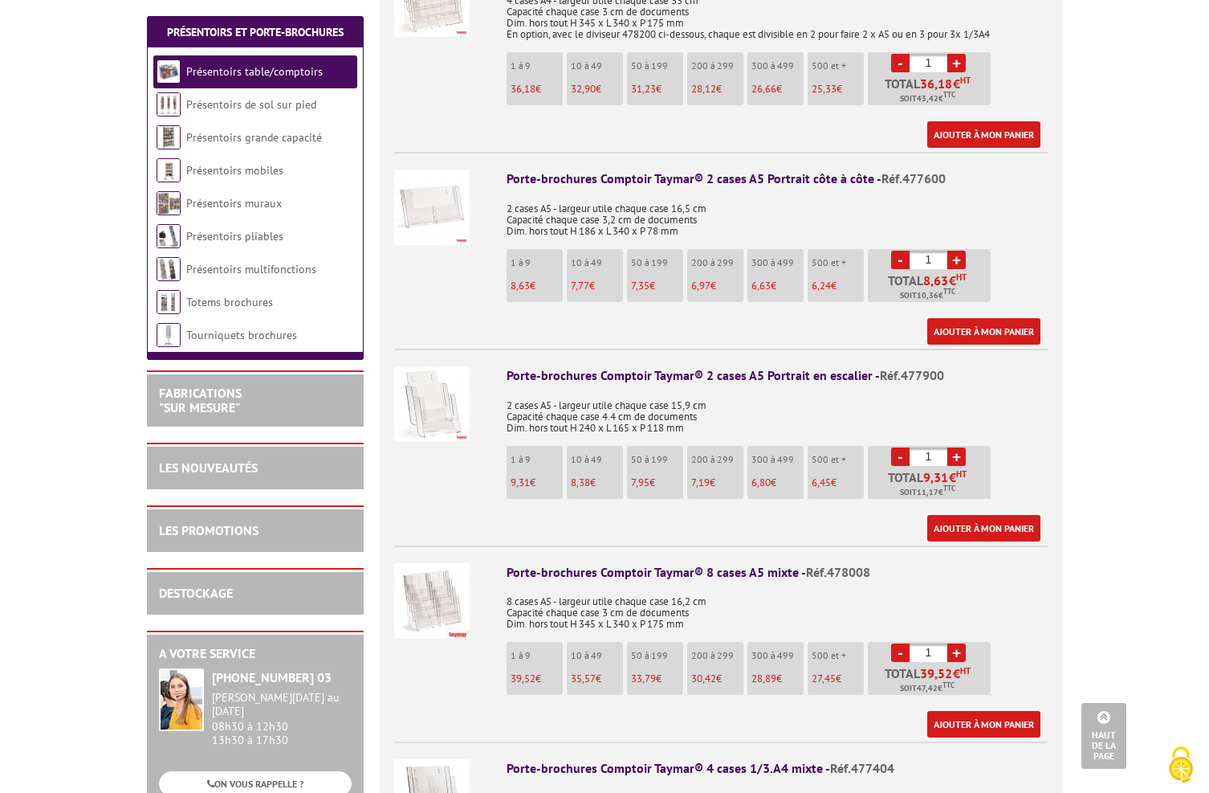
scroll to position [2480, 0]
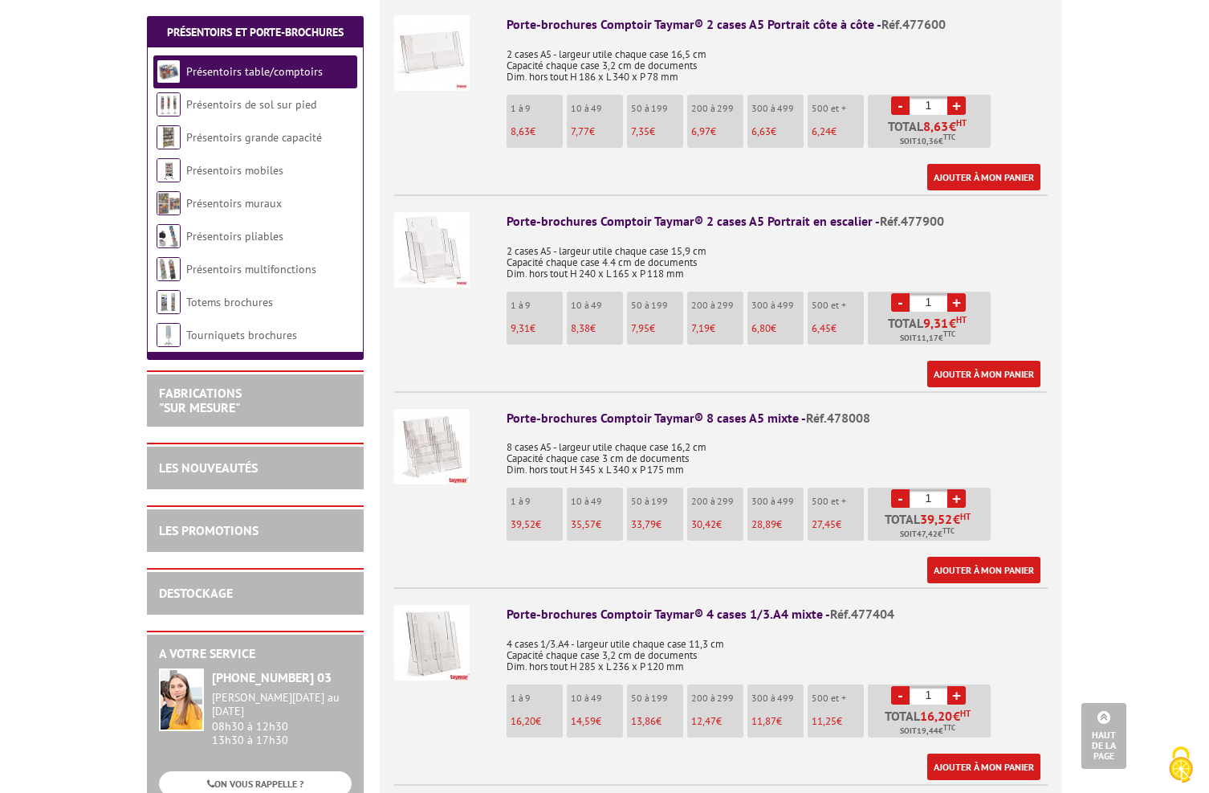
click at [433, 436] on img at bounding box center [431, 446] width 75 height 75
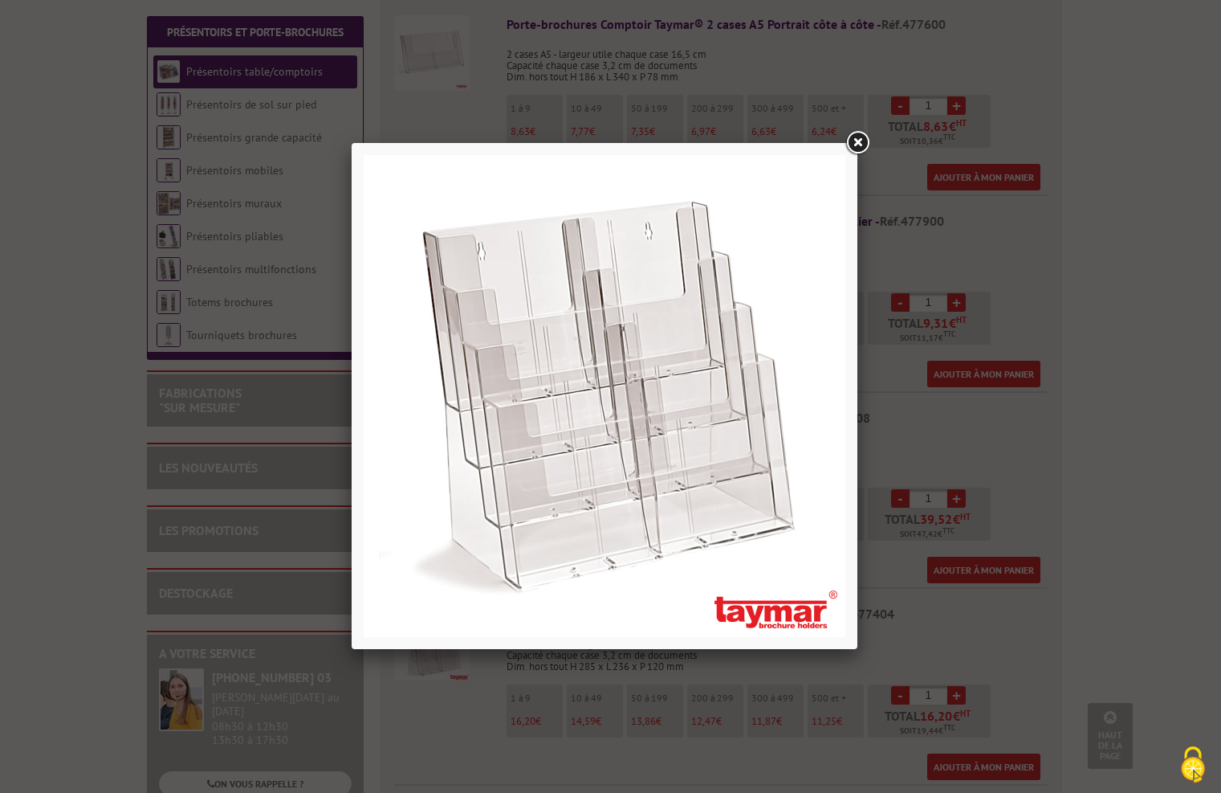
click at [866, 141] on link at bounding box center [857, 142] width 29 height 29
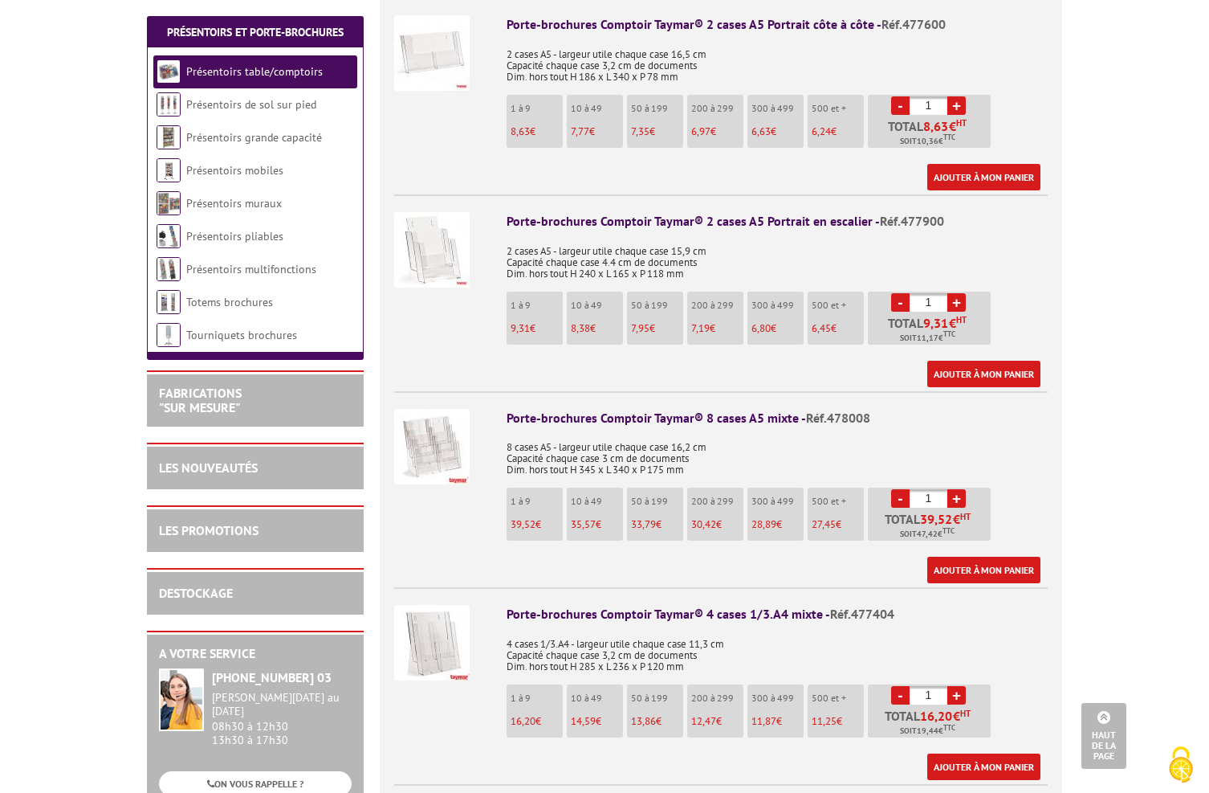
click at [420, 433] on img at bounding box center [431, 446] width 75 height 75
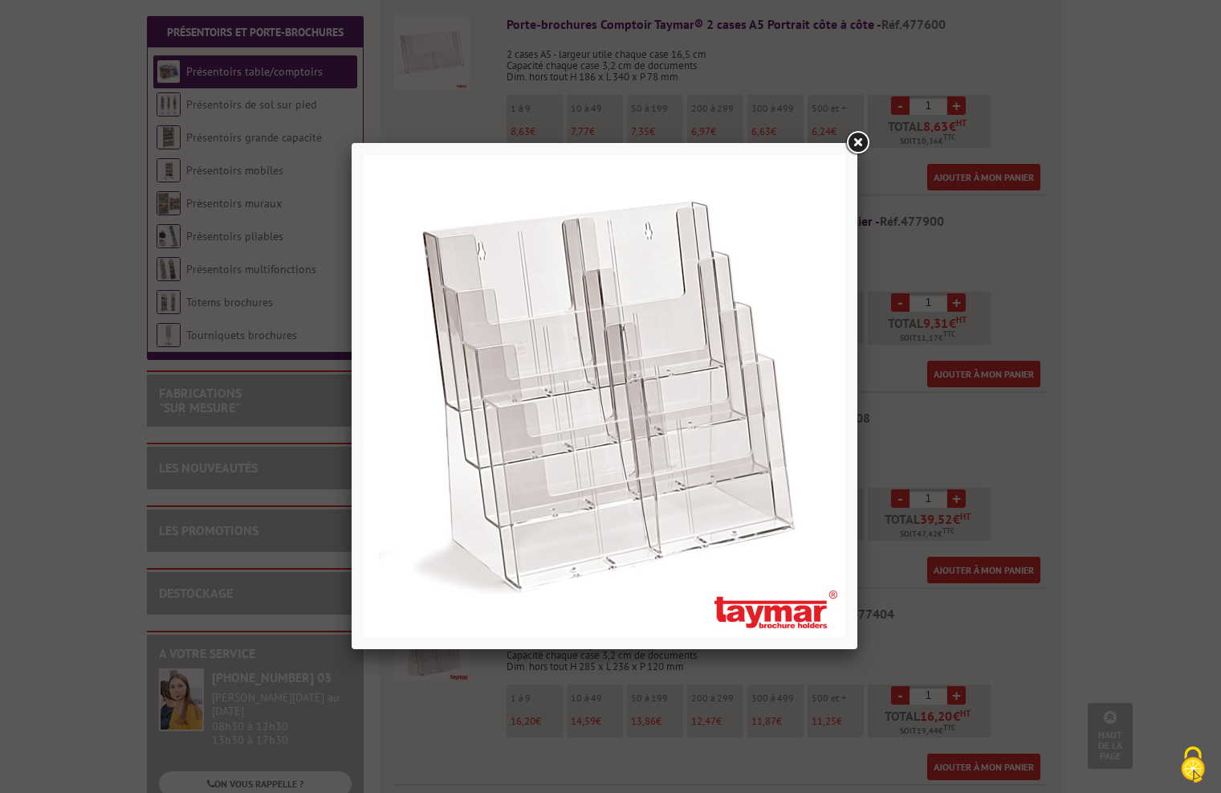
click at [852, 140] on link at bounding box center [857, 142] width 29 height 29
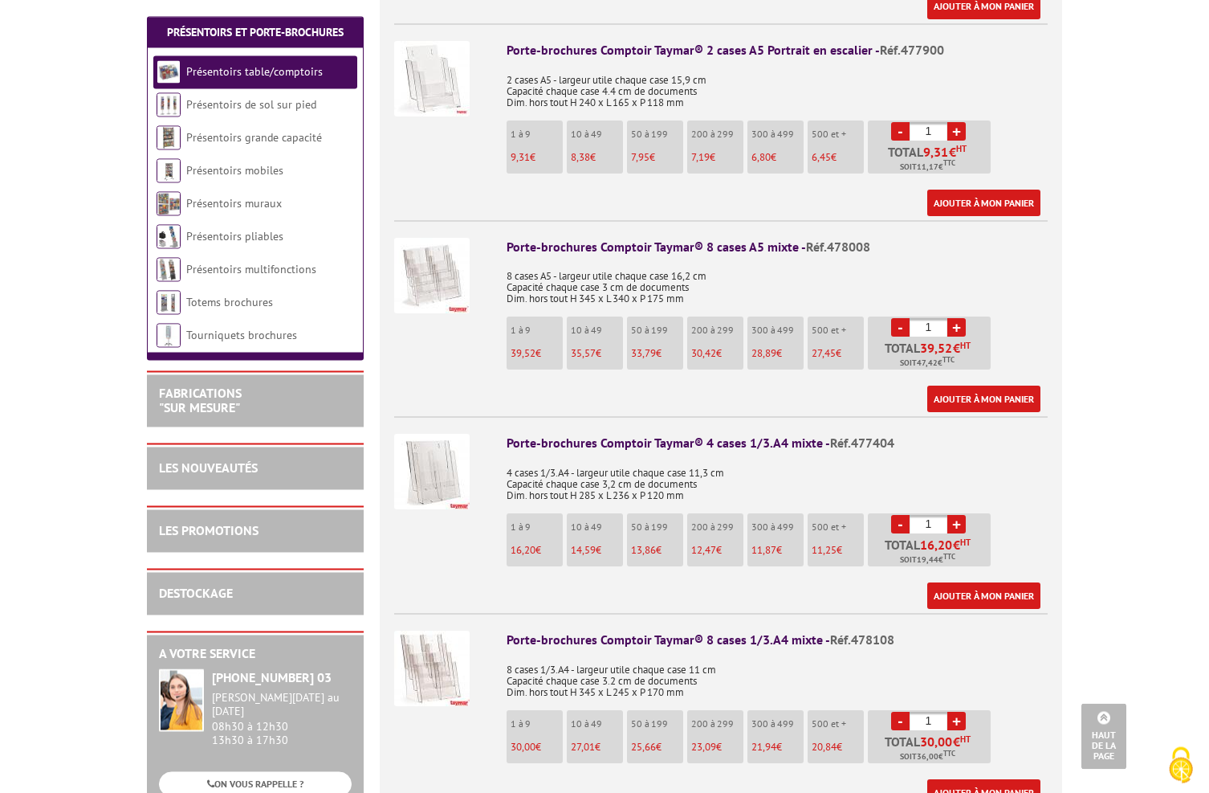
scroll to position [2544, 0]
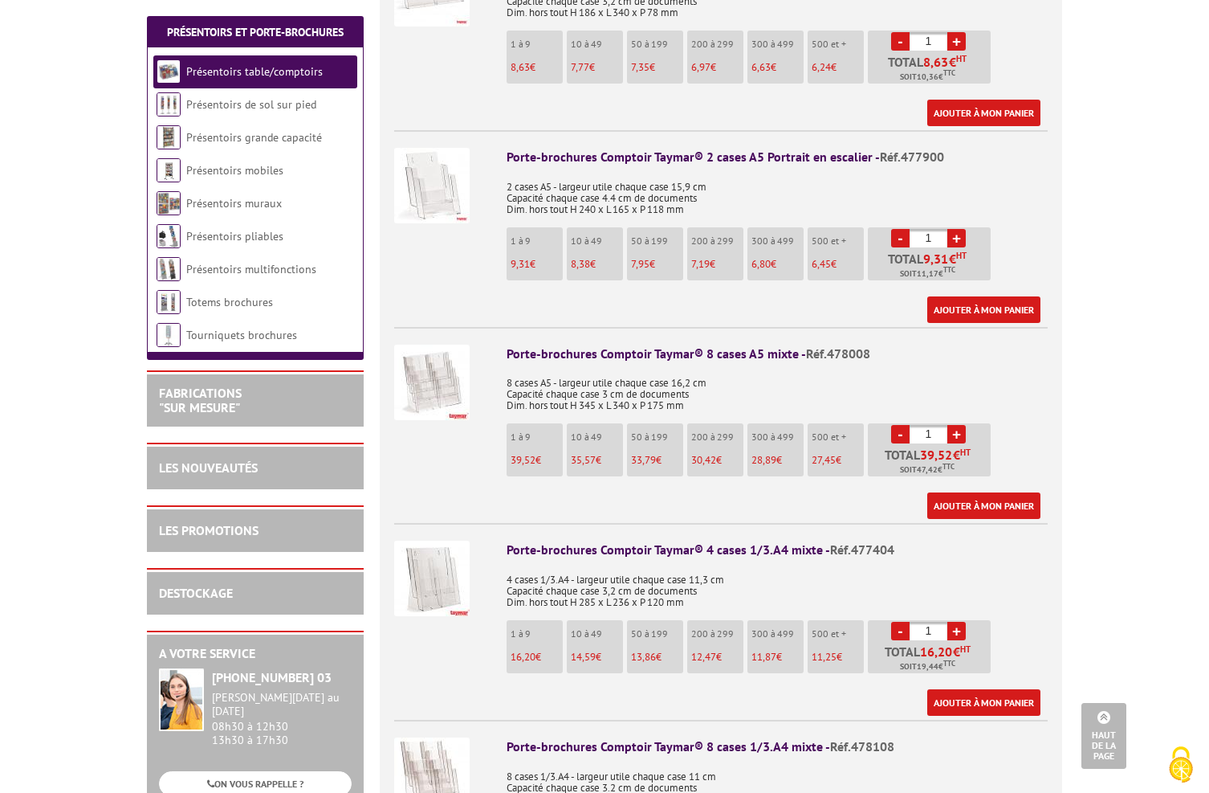
click at [438, 370] on img at bounding box center [431, 382] width 75 height 75
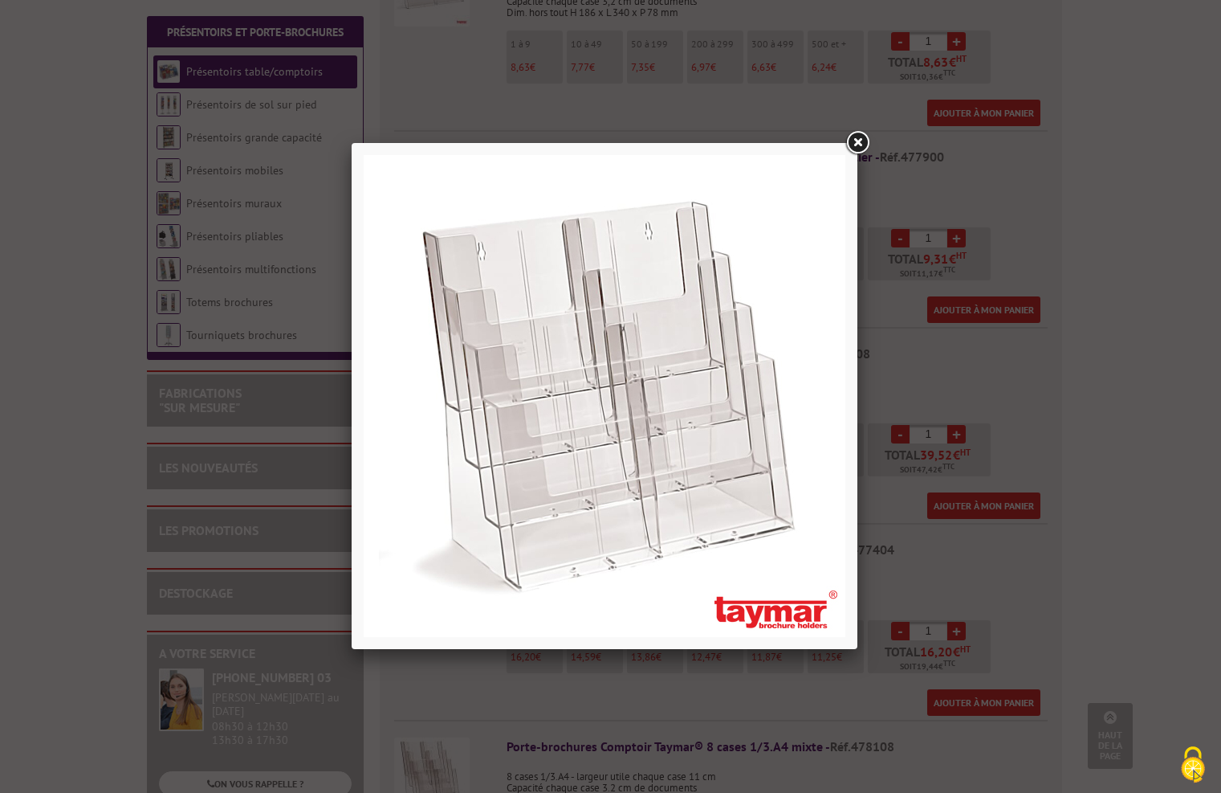
click at [855, 143] on link at bounding box center [857, 142] width 29 height 29
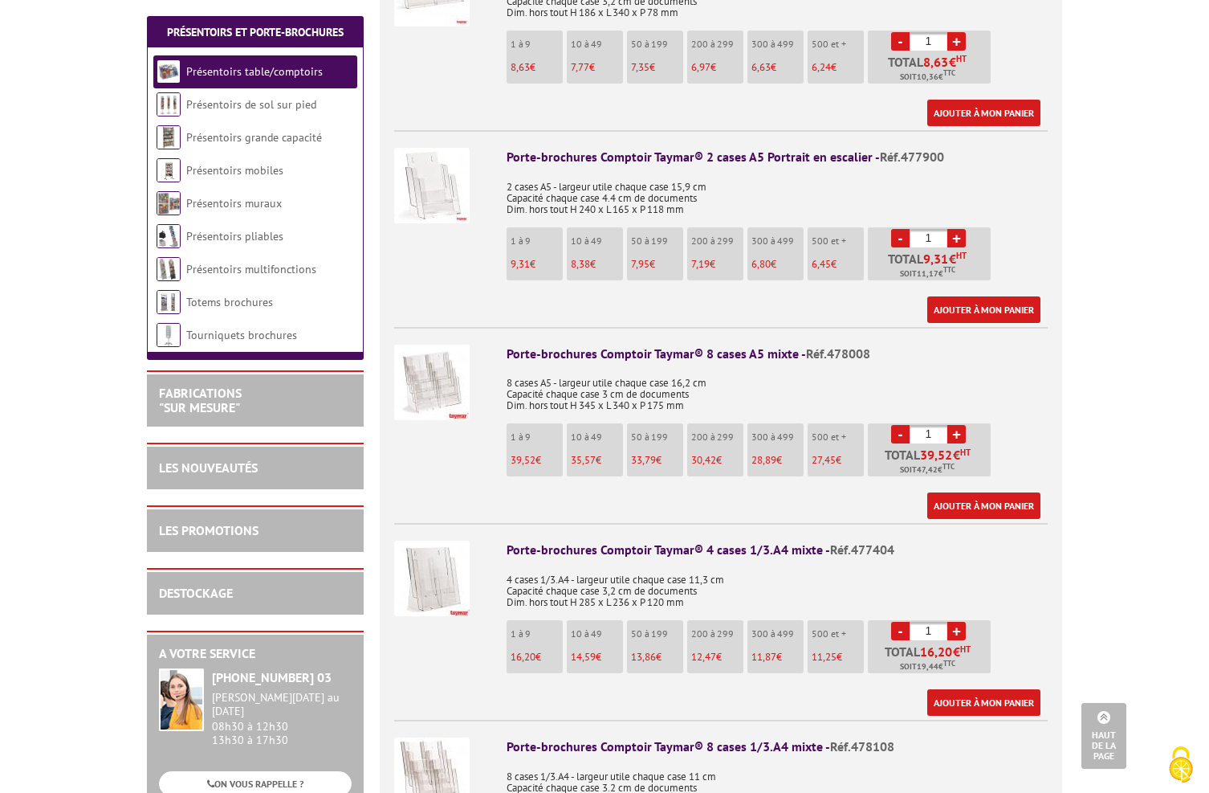
click at [64, 207] on body "Nos équipes sont à votre service du lundi au vendredi de 8h30 à 12h30 et de 13h…" at bounding box center [604, 101] width 1209 height 5290
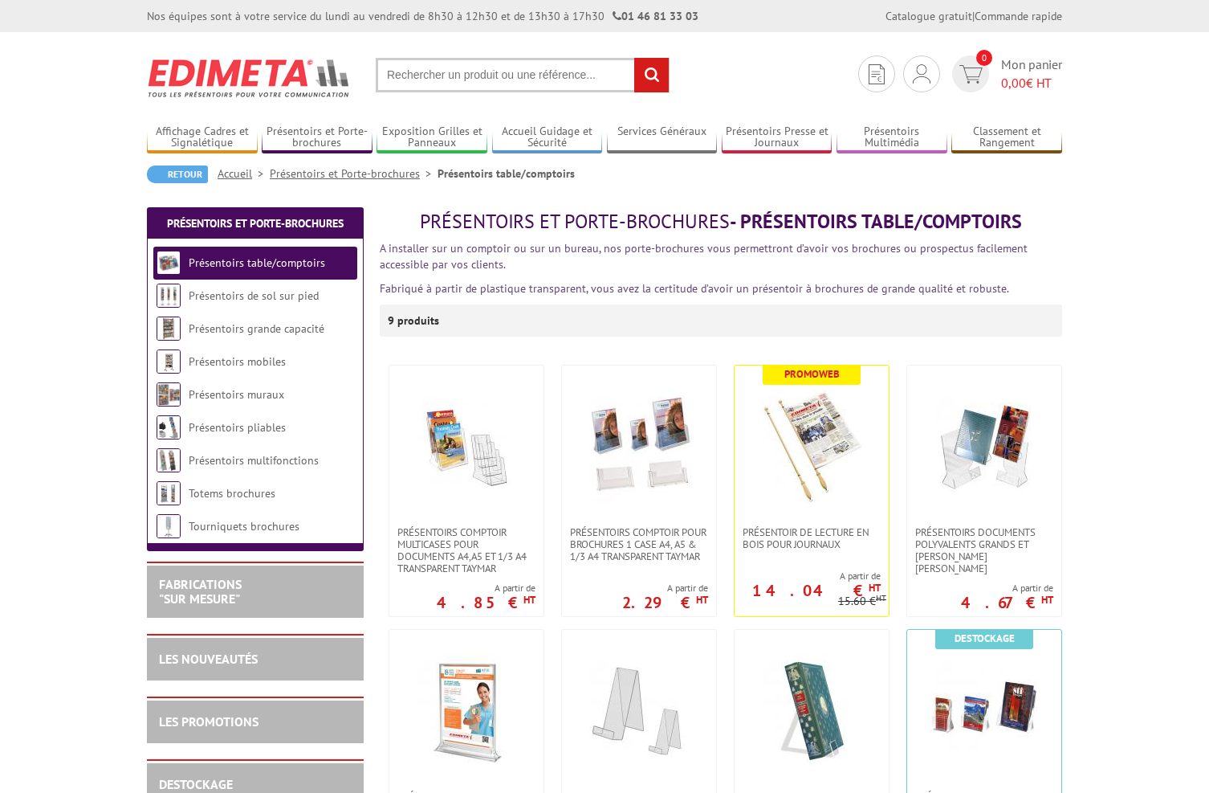
scroll to position [128, 0]
